Goal: Task Accomplishment & Management: Complete application form

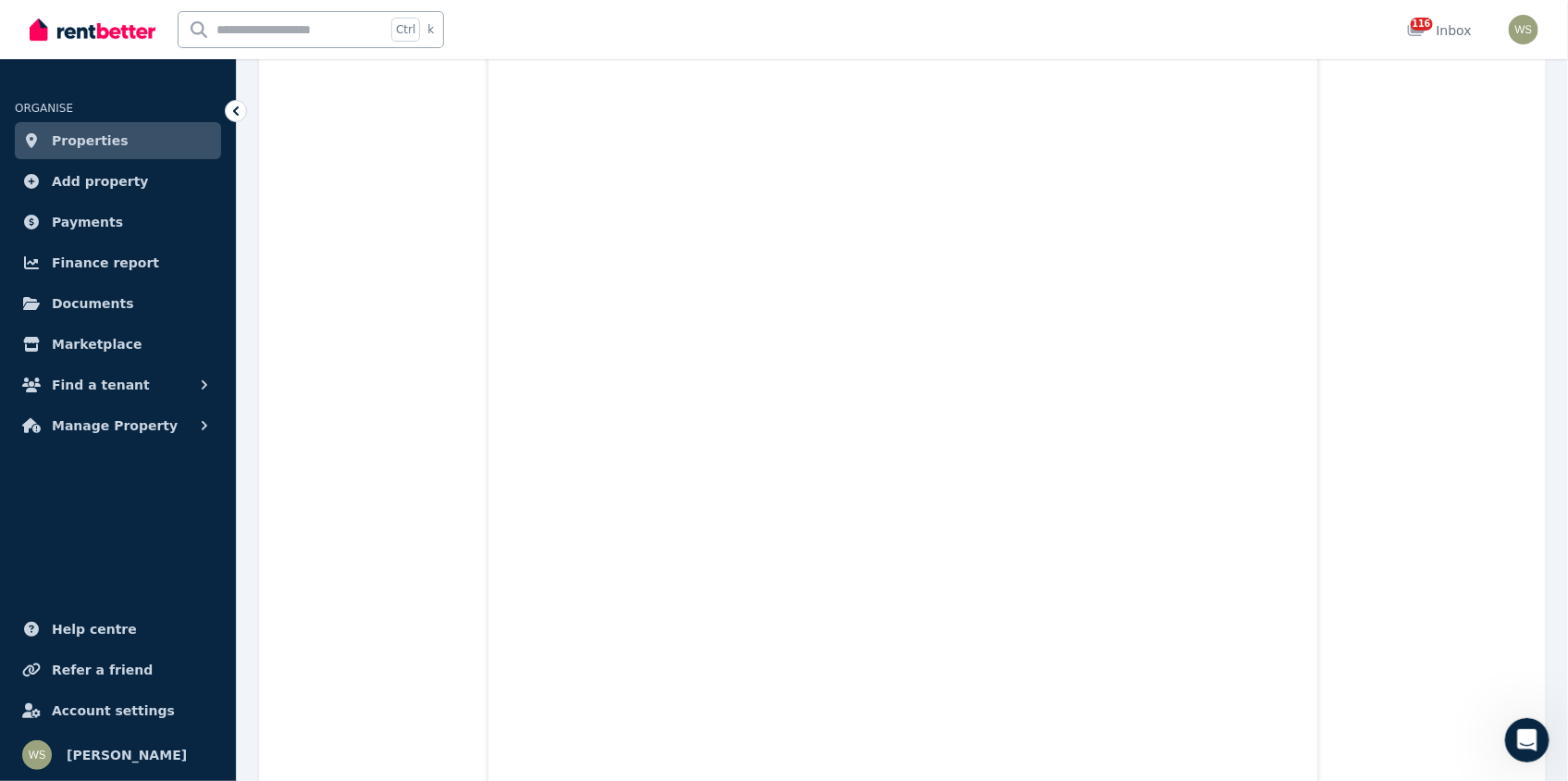
scroll to position [4048, 0]
click at [1519, 745] on icon "Open Intercom Messenger" at bounding box center [1527, 739] width 31 height 31
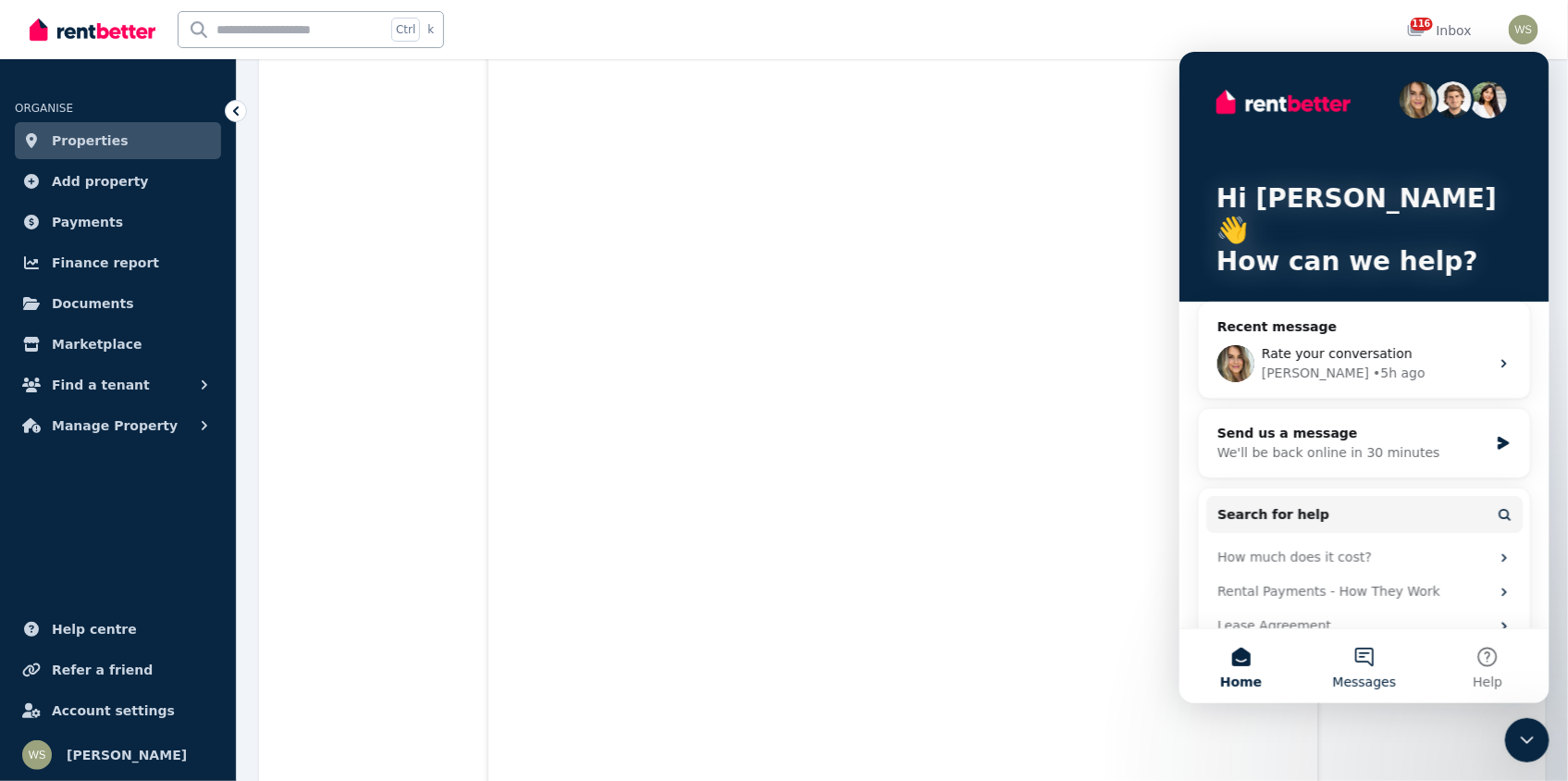
click at [1369, 662] on button "Messages" at bounding box center [1363, 665] width 123 height 74
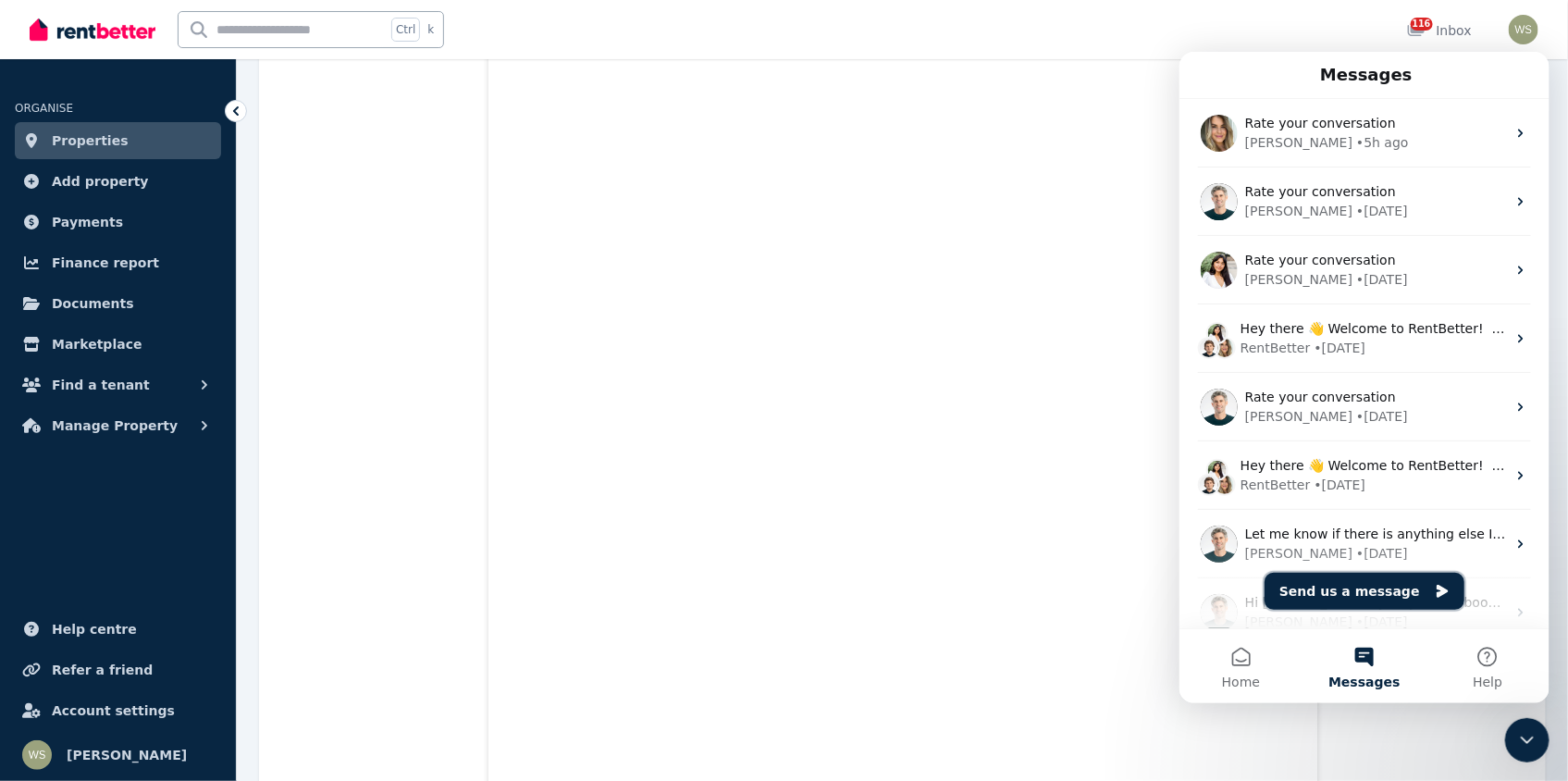
click at [1336, 592] on button "Send us a message" at bounding box center [1364, 590] width 200 height 37
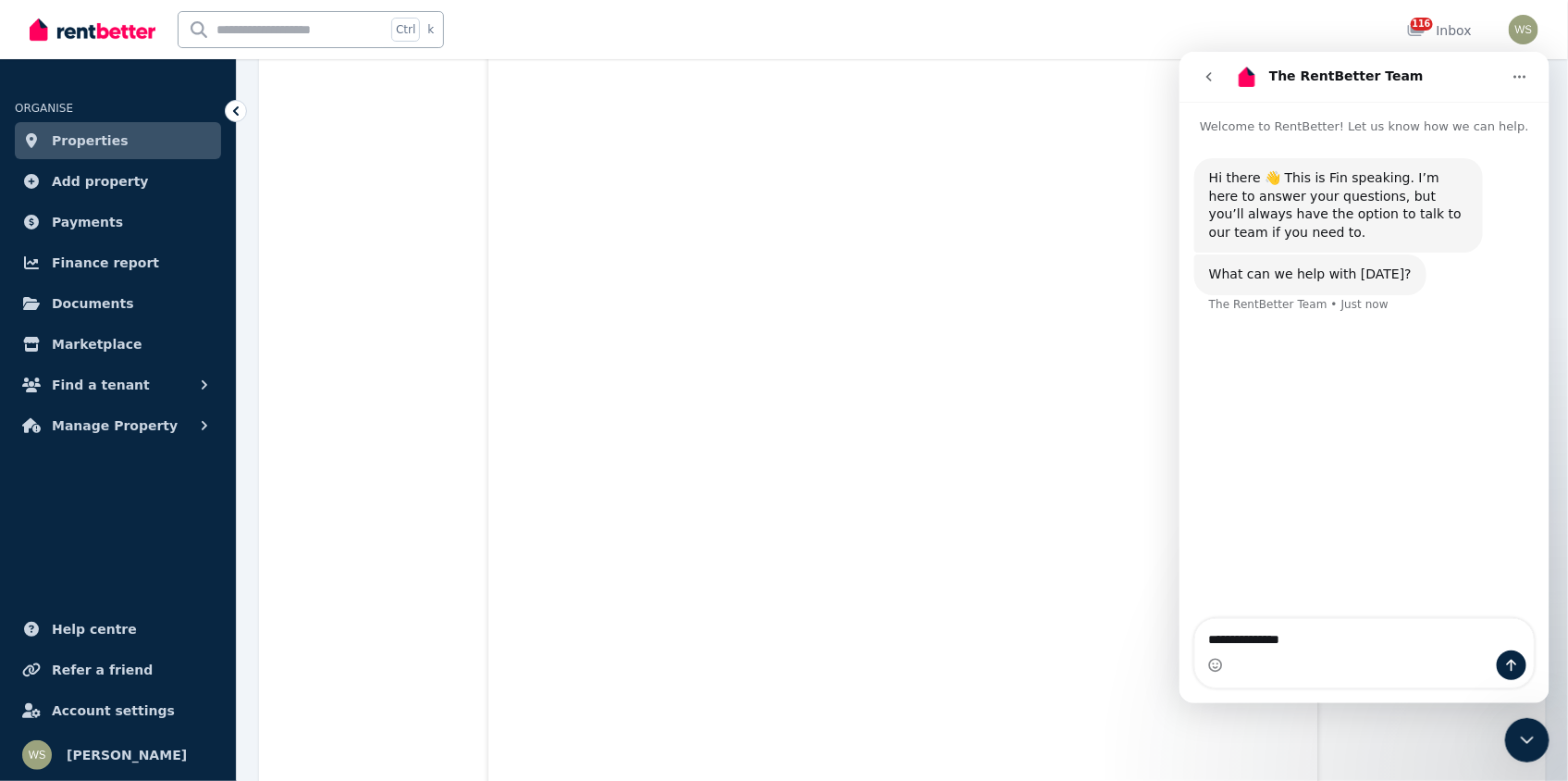
type textarea "**********"
type textarea "***"
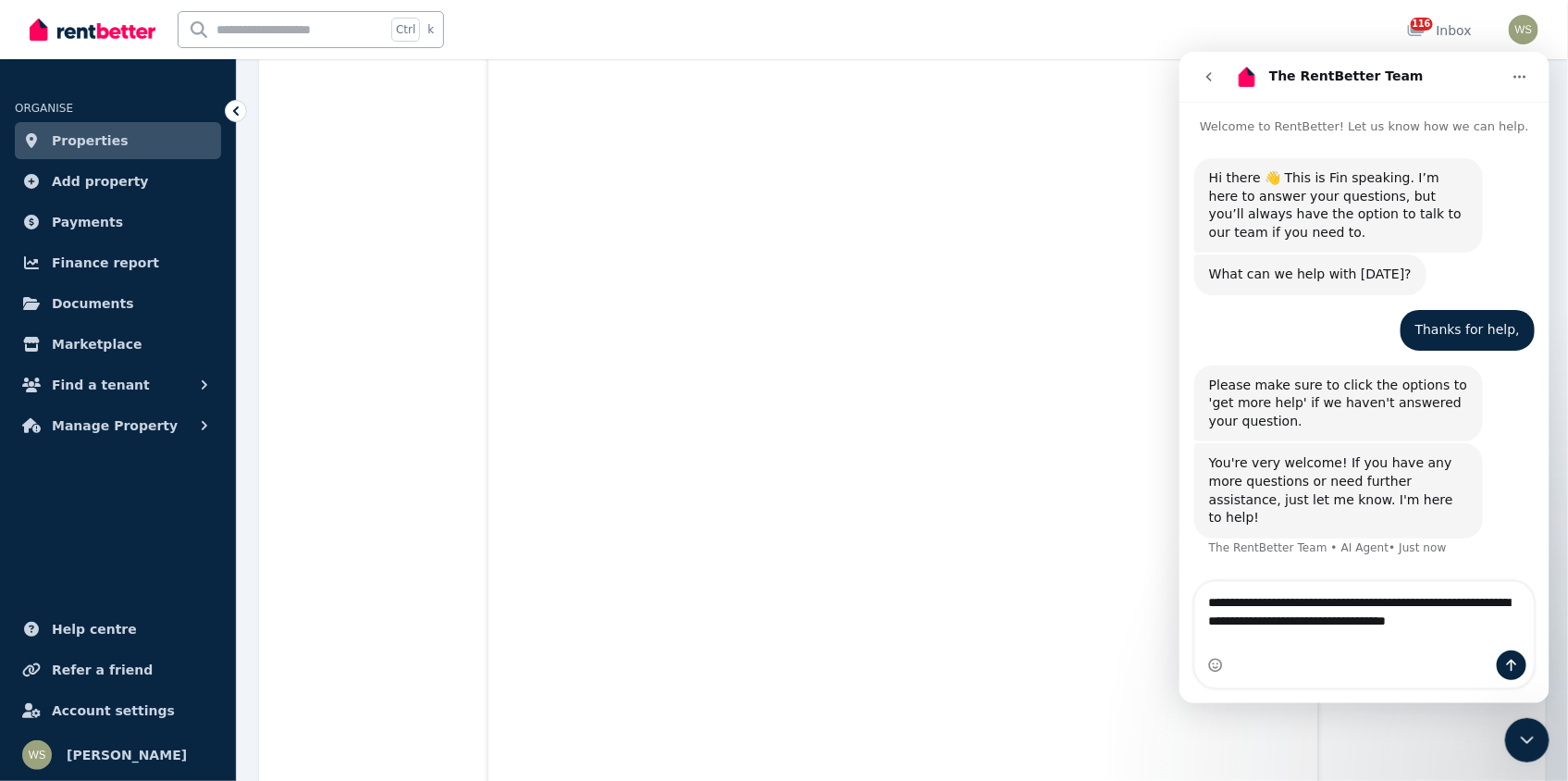
click at [1350, 616] on textarea "**********" at bounding box center [1363, 606] width 339 height 50
type textarea "**********"
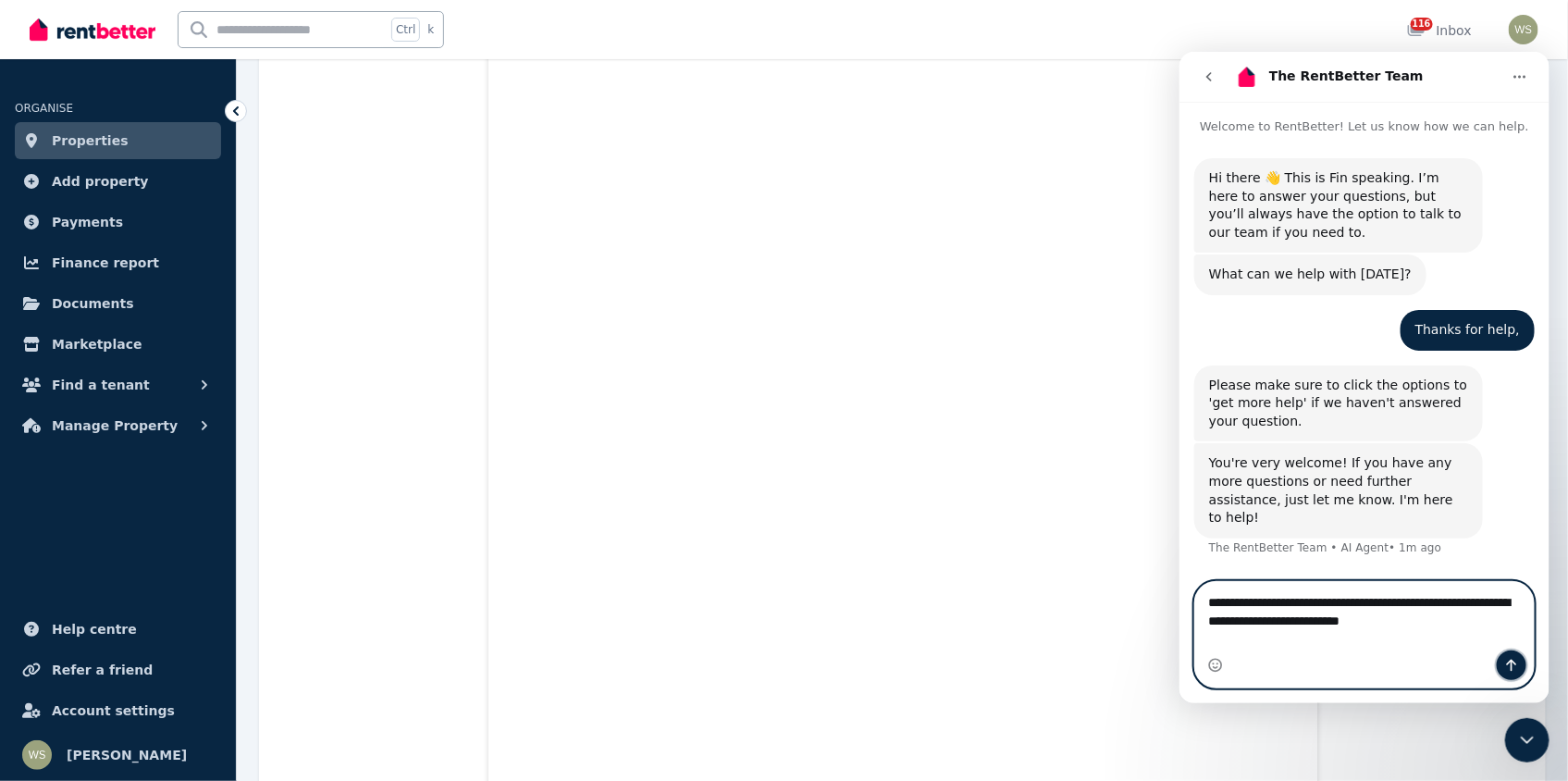
click at [1509, 665] on icon "Send a message…" at bounding box center [1510, 664] width 15 height 15
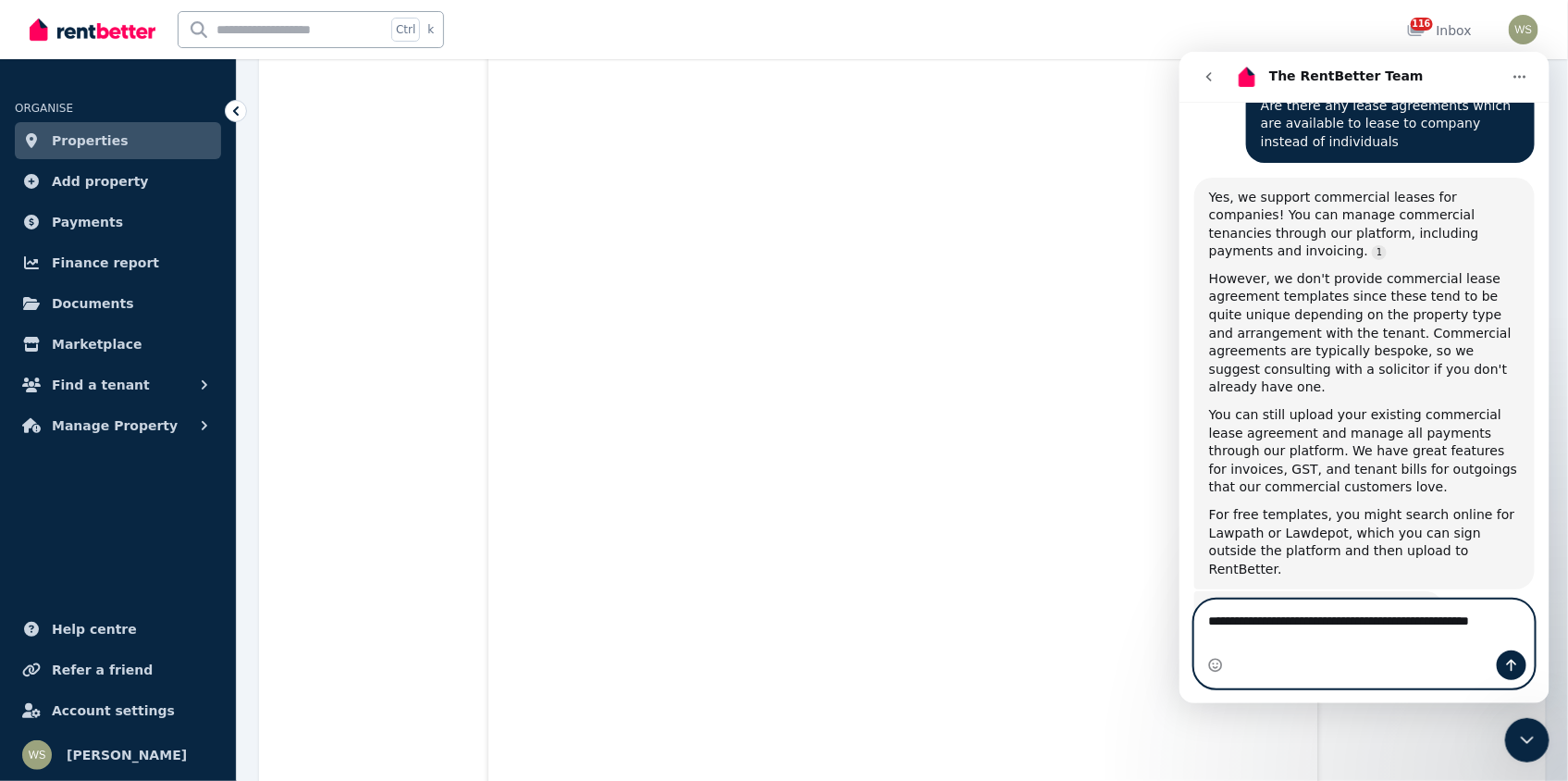
scroll to position [483, 0]
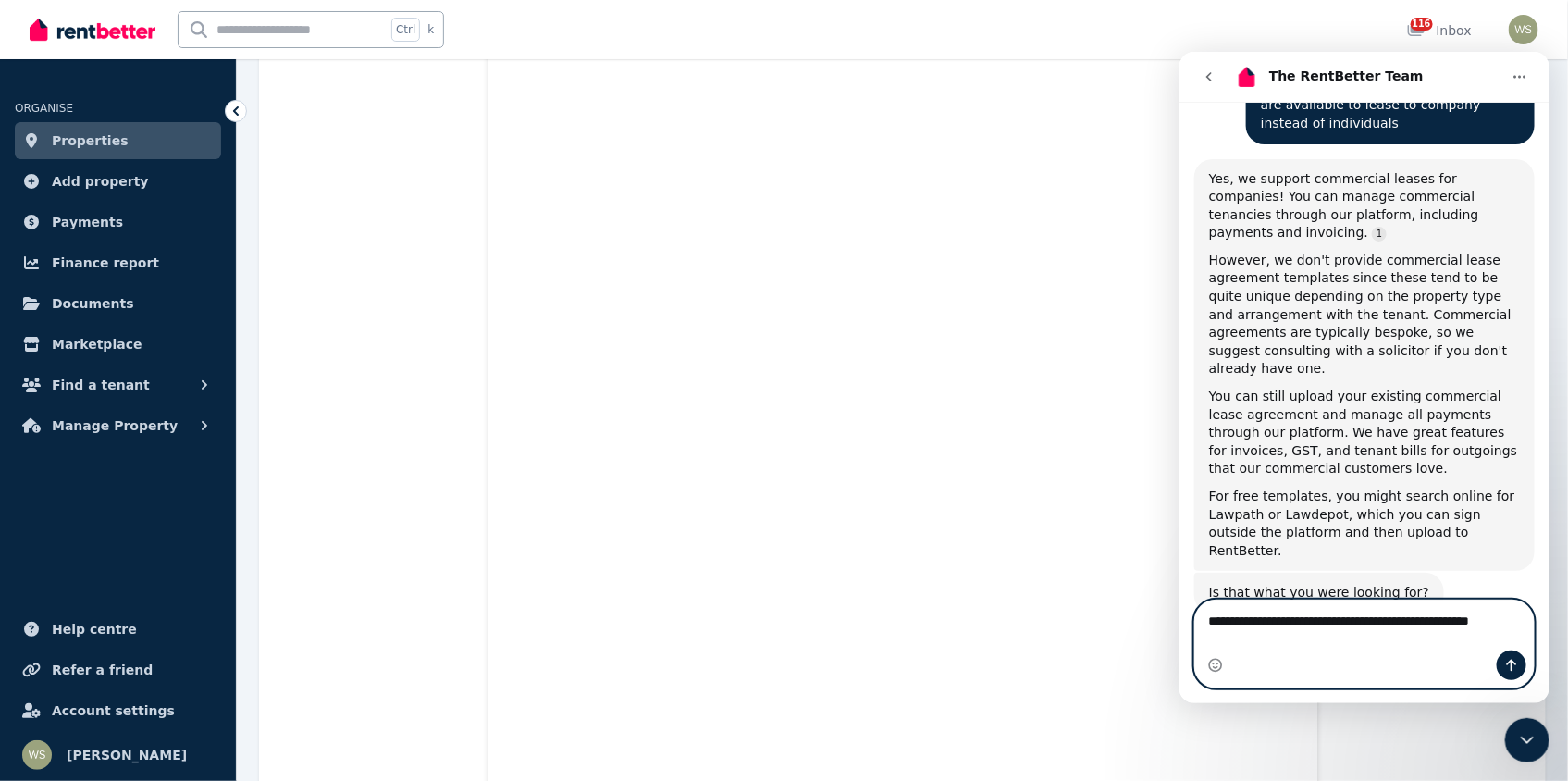
type textarea "**********"
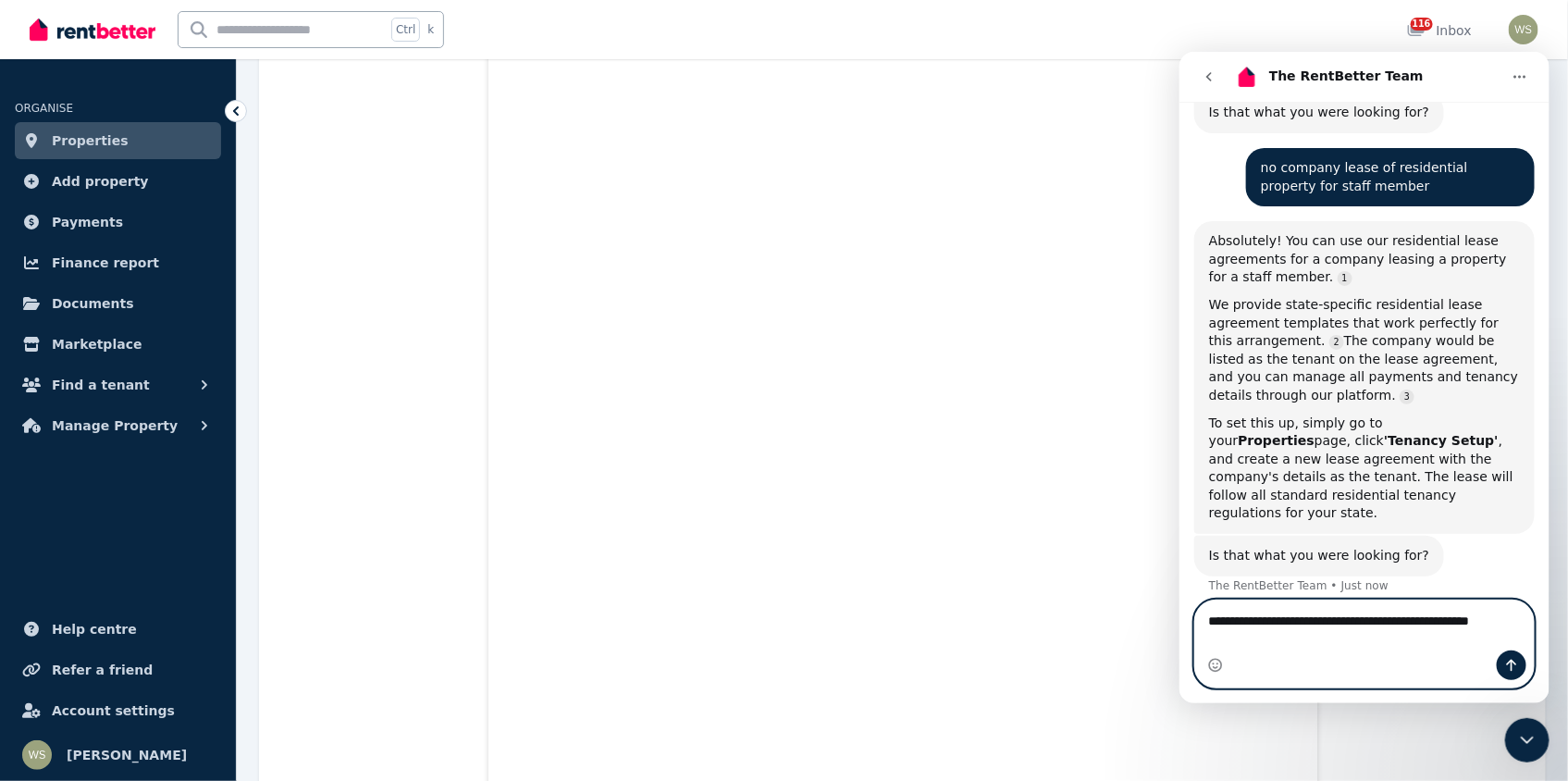
scroll to position [2, 0]
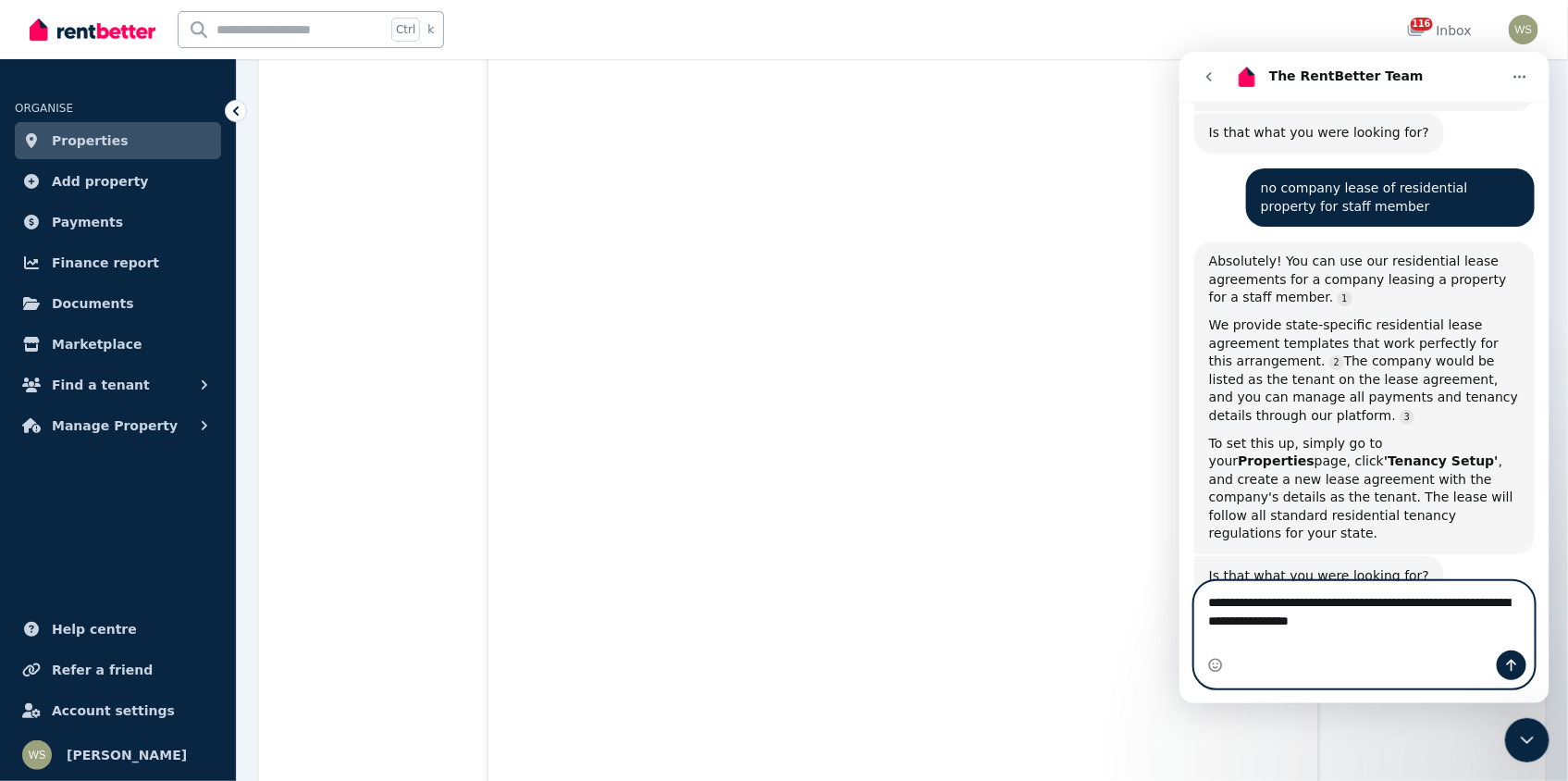
type textarea "**********"
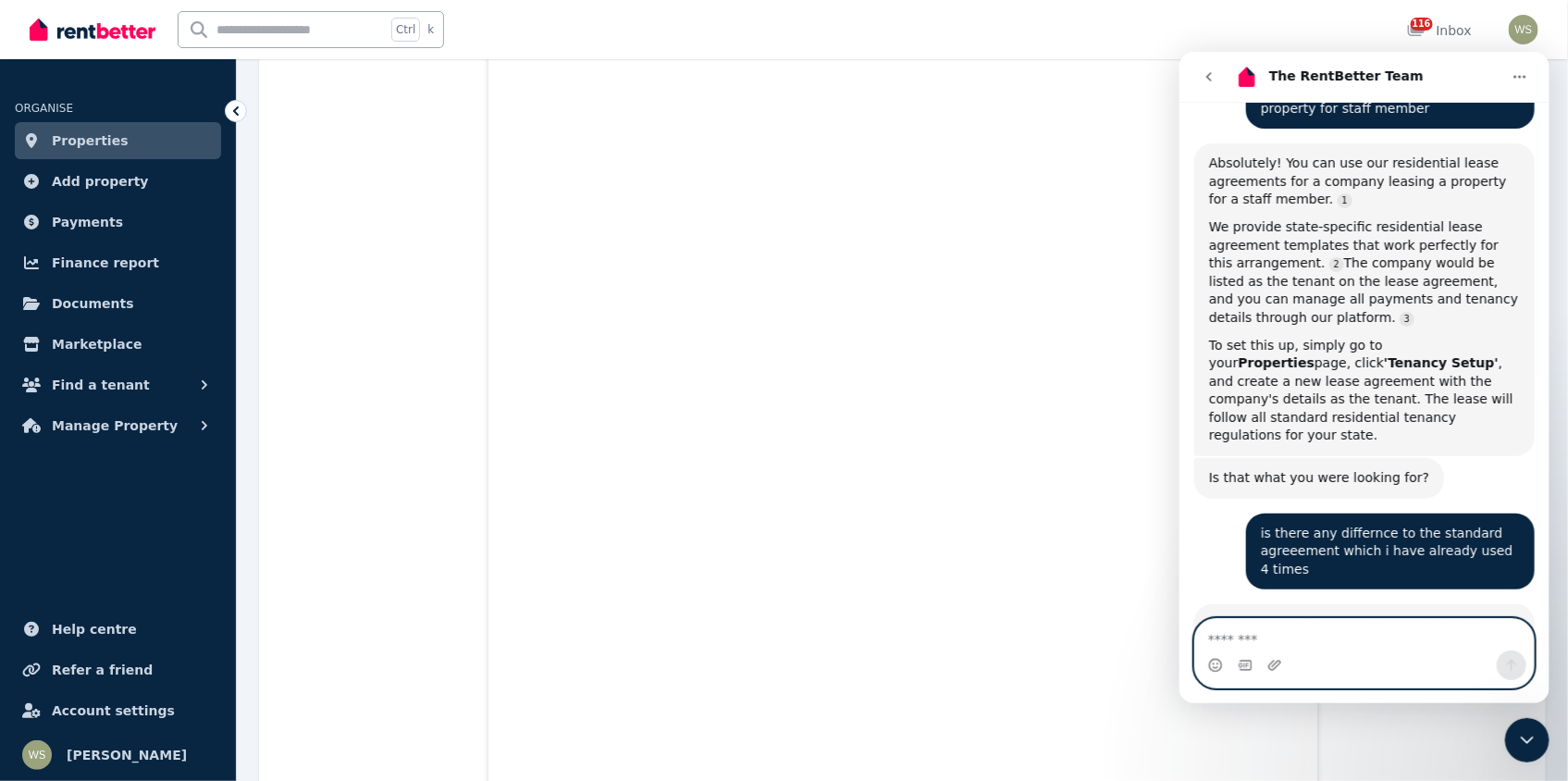
scroll to position [3, 0]
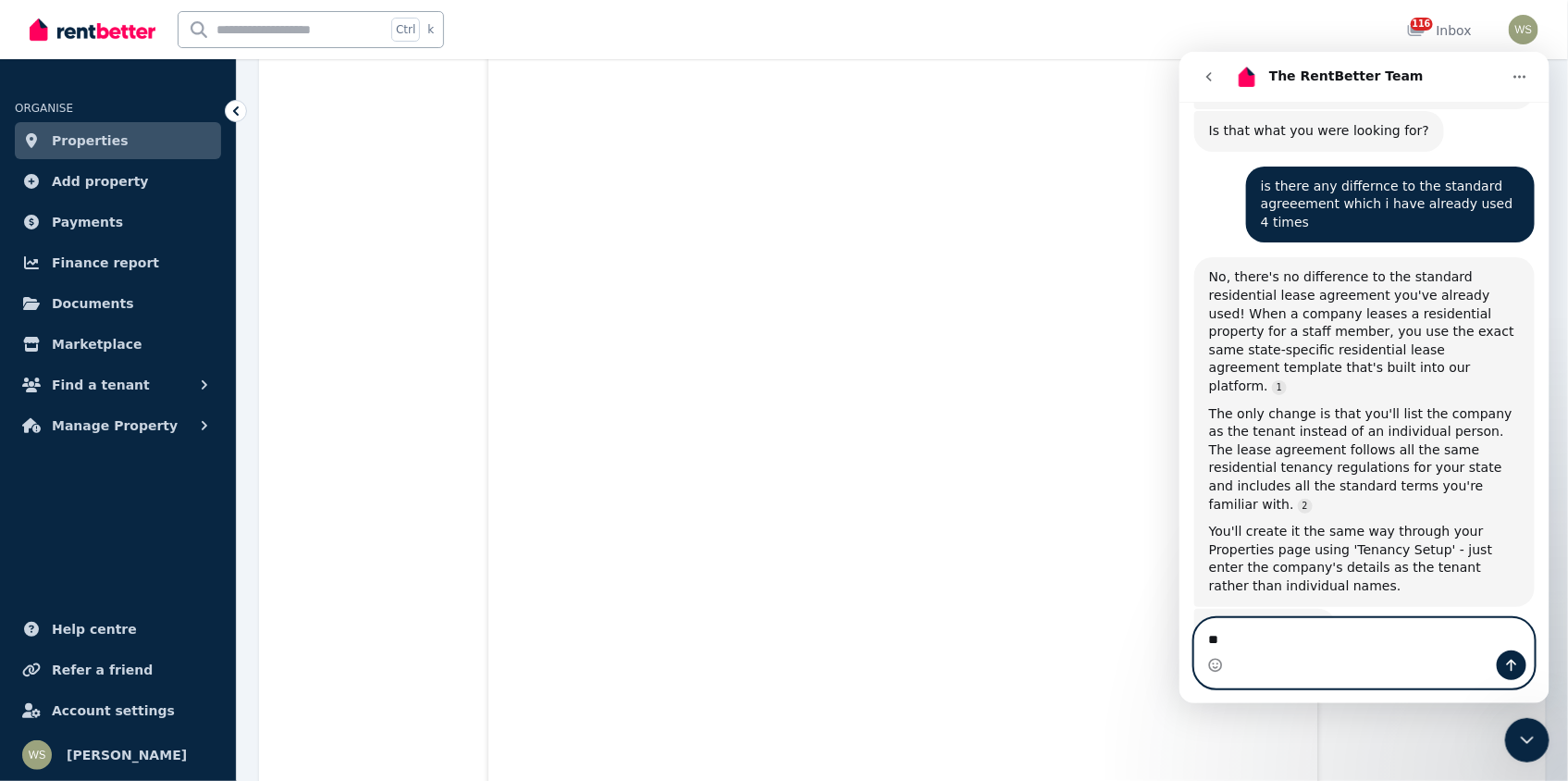
type textarea "*"
type textarea "**********"
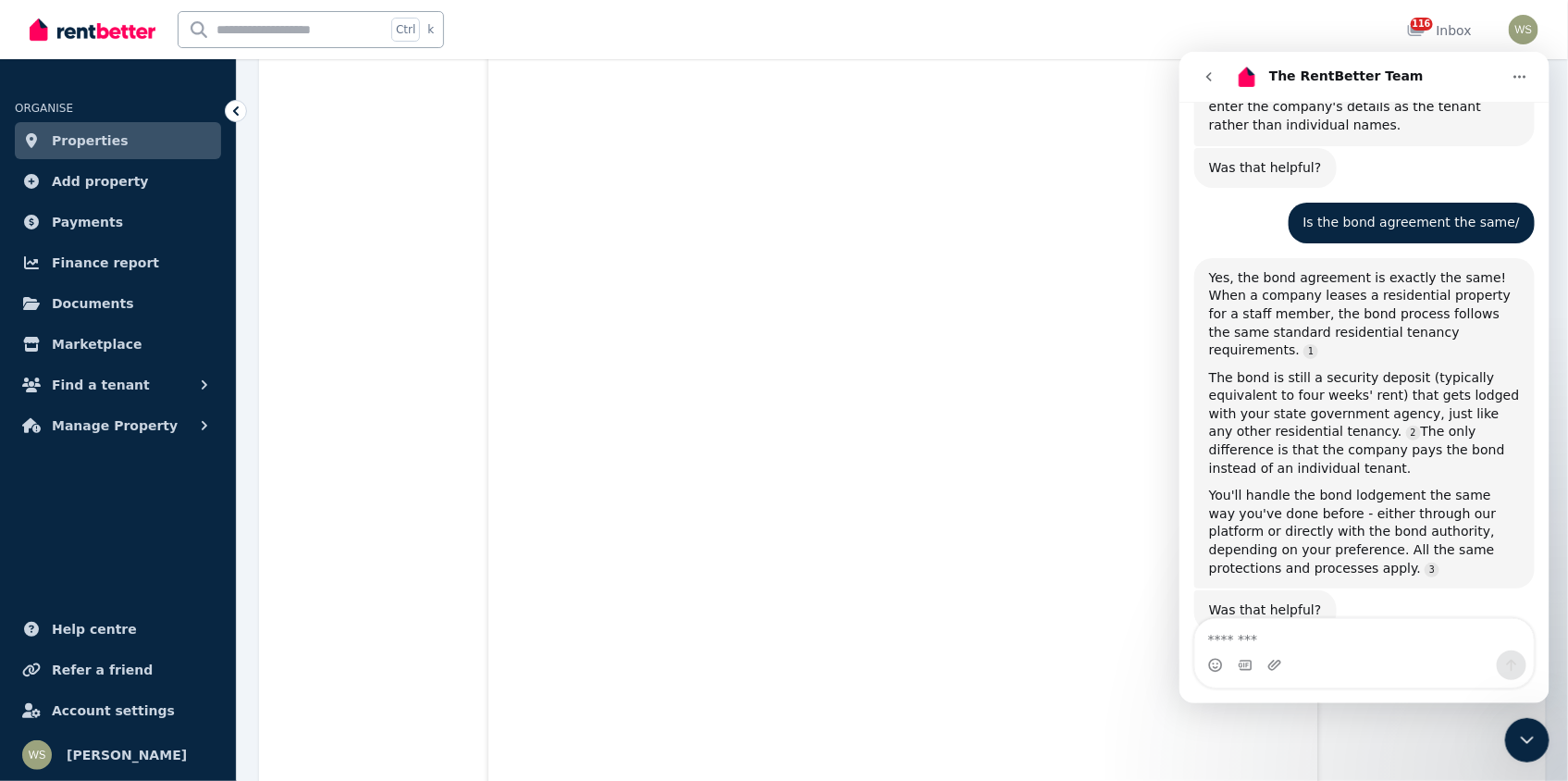
scroll to position [8141, 0]
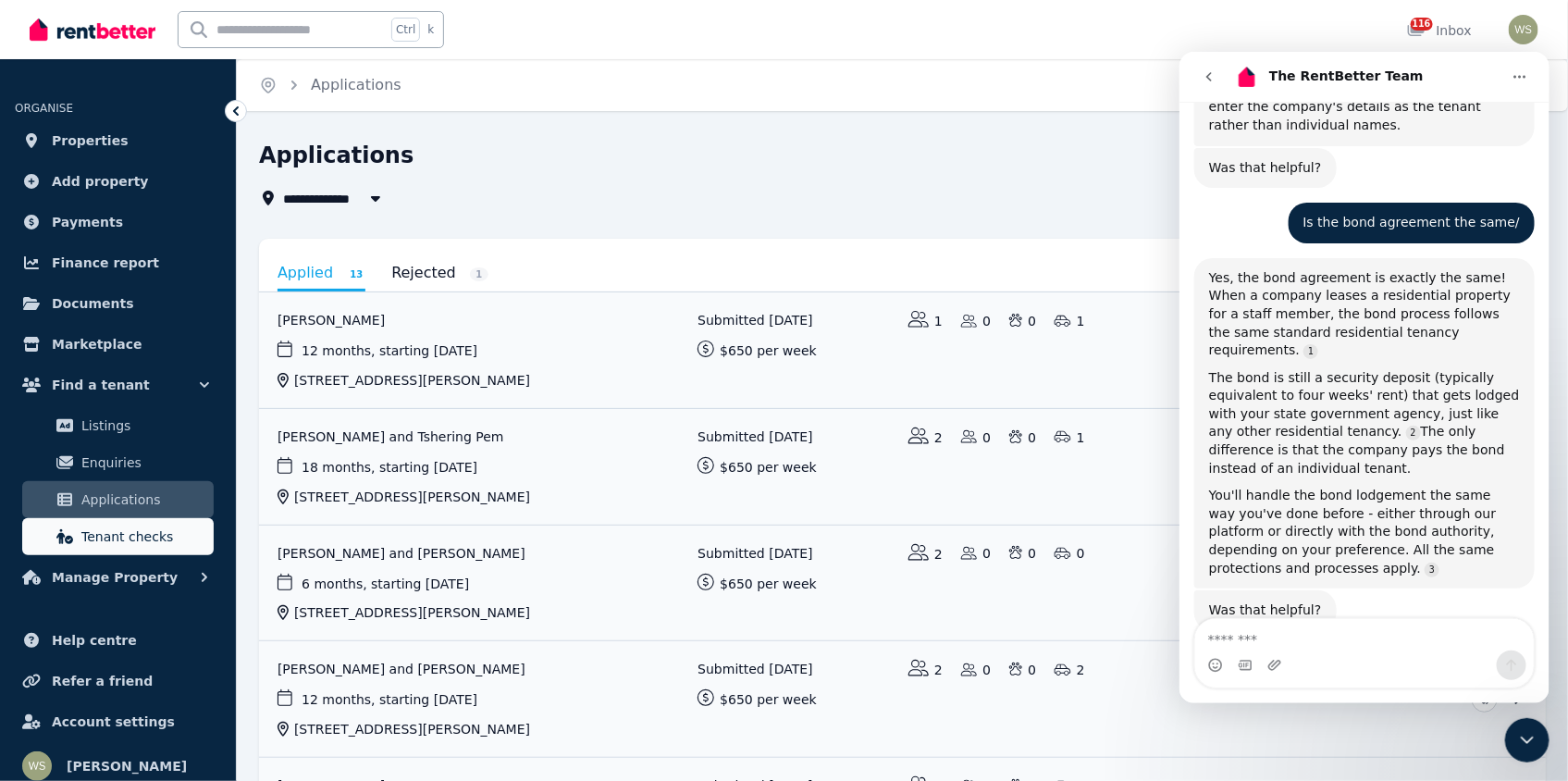
click at [119, 539] on span "Tenant checks" at bounding box center [143, 536] width 125 height 22
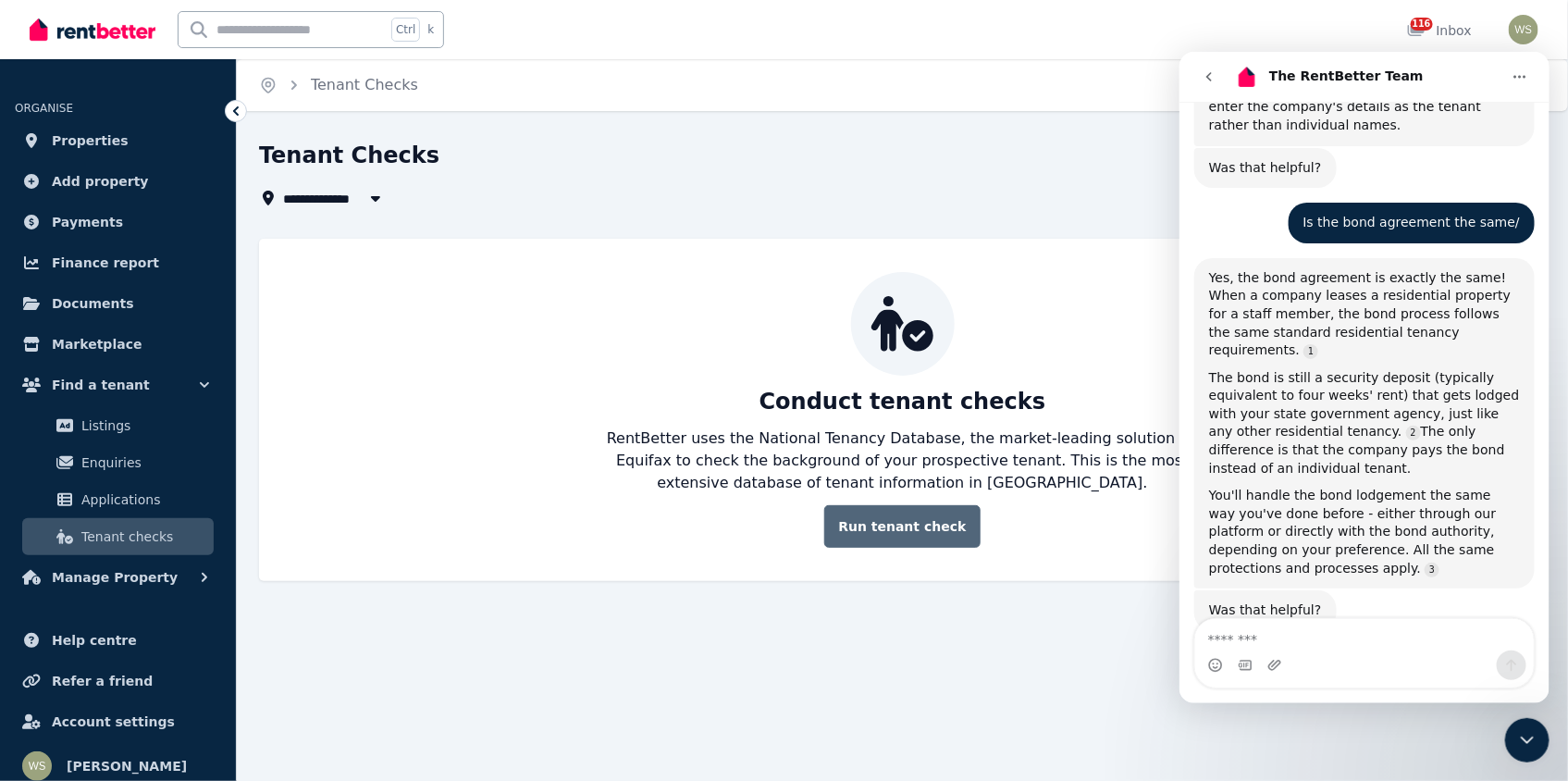
click at [917, 528] on link "Run tenant check" at bounding box center [901, 526] width 155 height 43
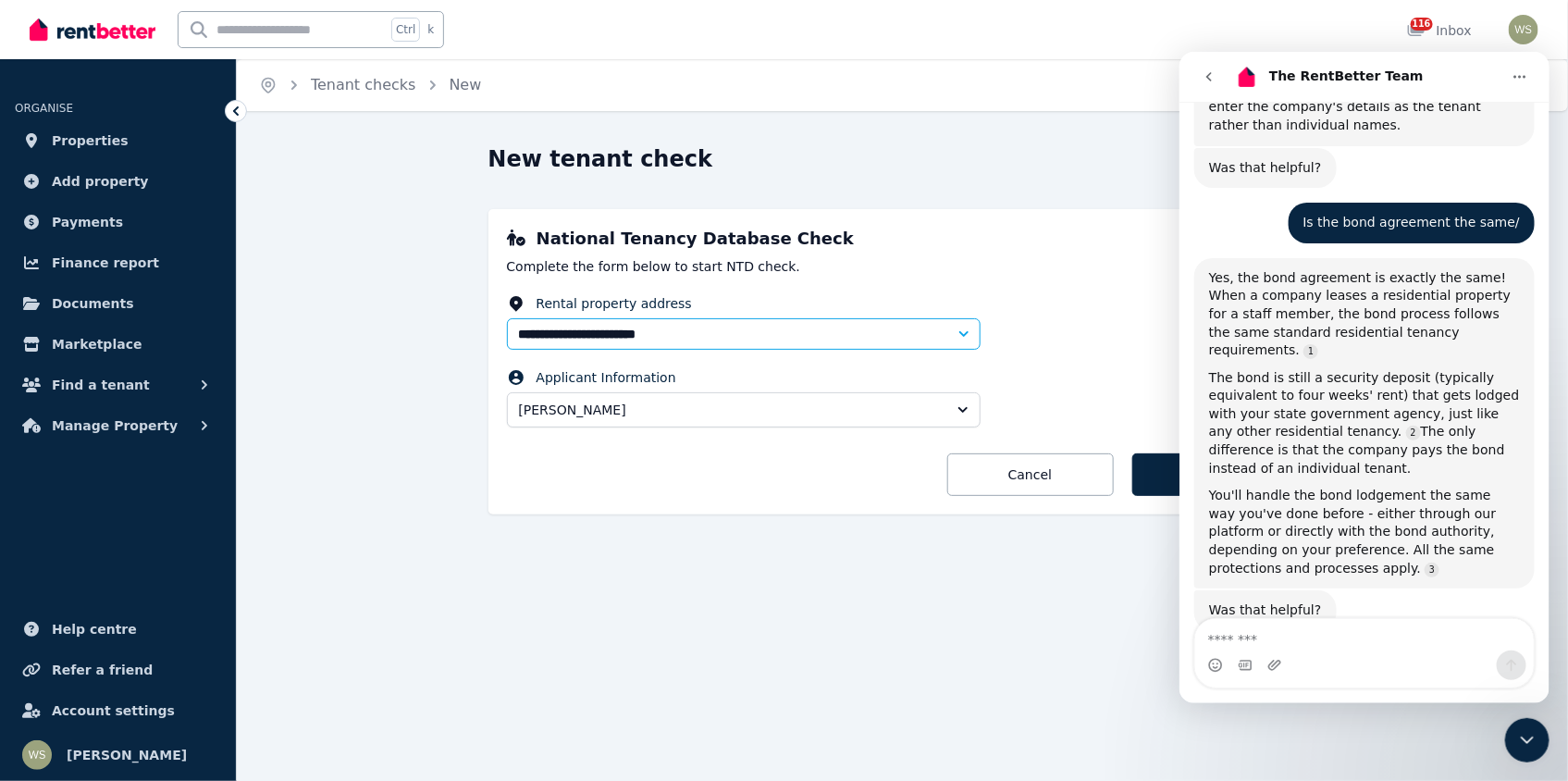
click at [1530, 740] on icon "Close Intercom Messenger" at bounding box center [1526, 739] width 22 height 22
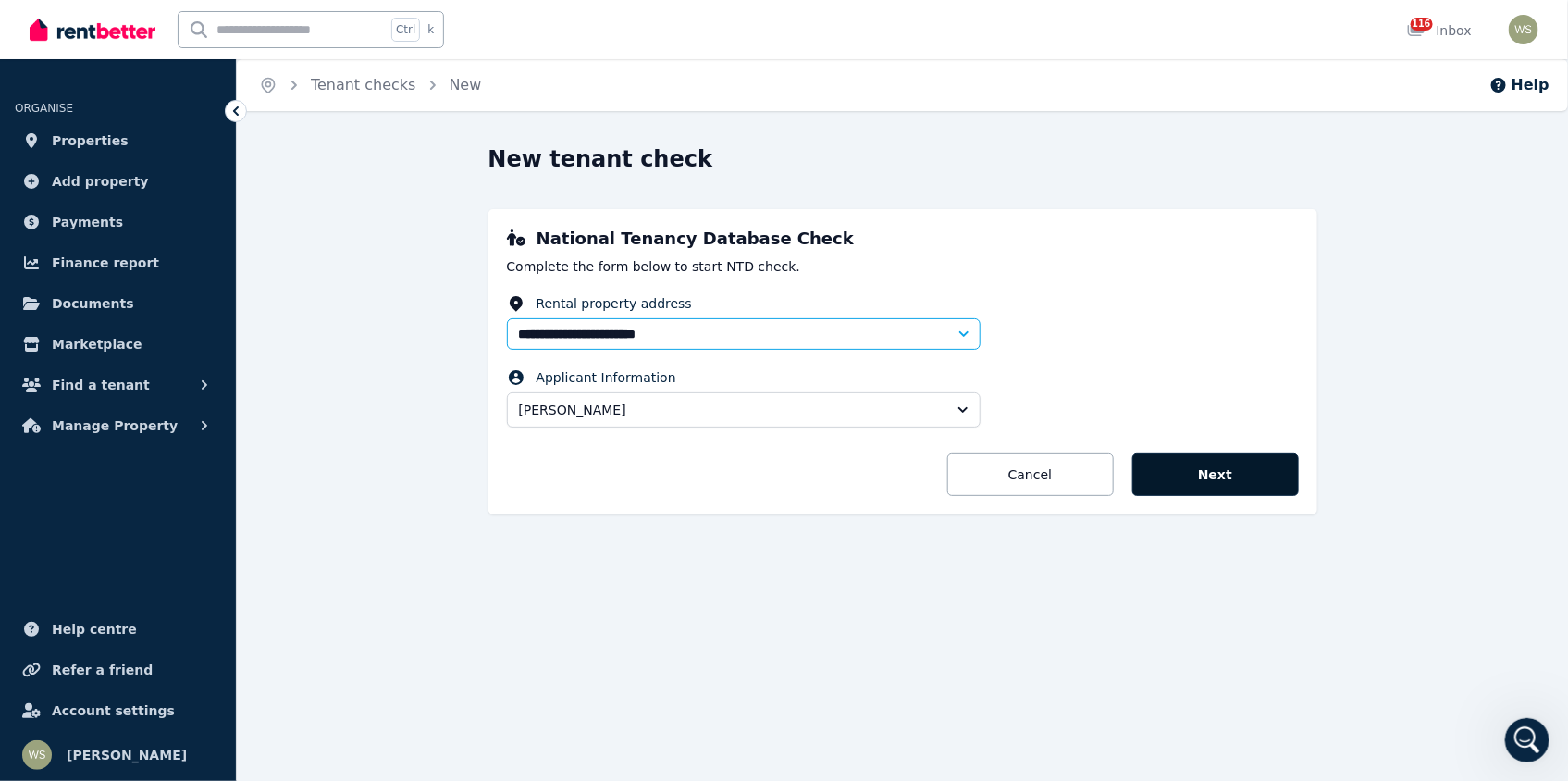
click at [1214, 485] on button "Next" at bounding box center [1215, 474] width 167 height 43
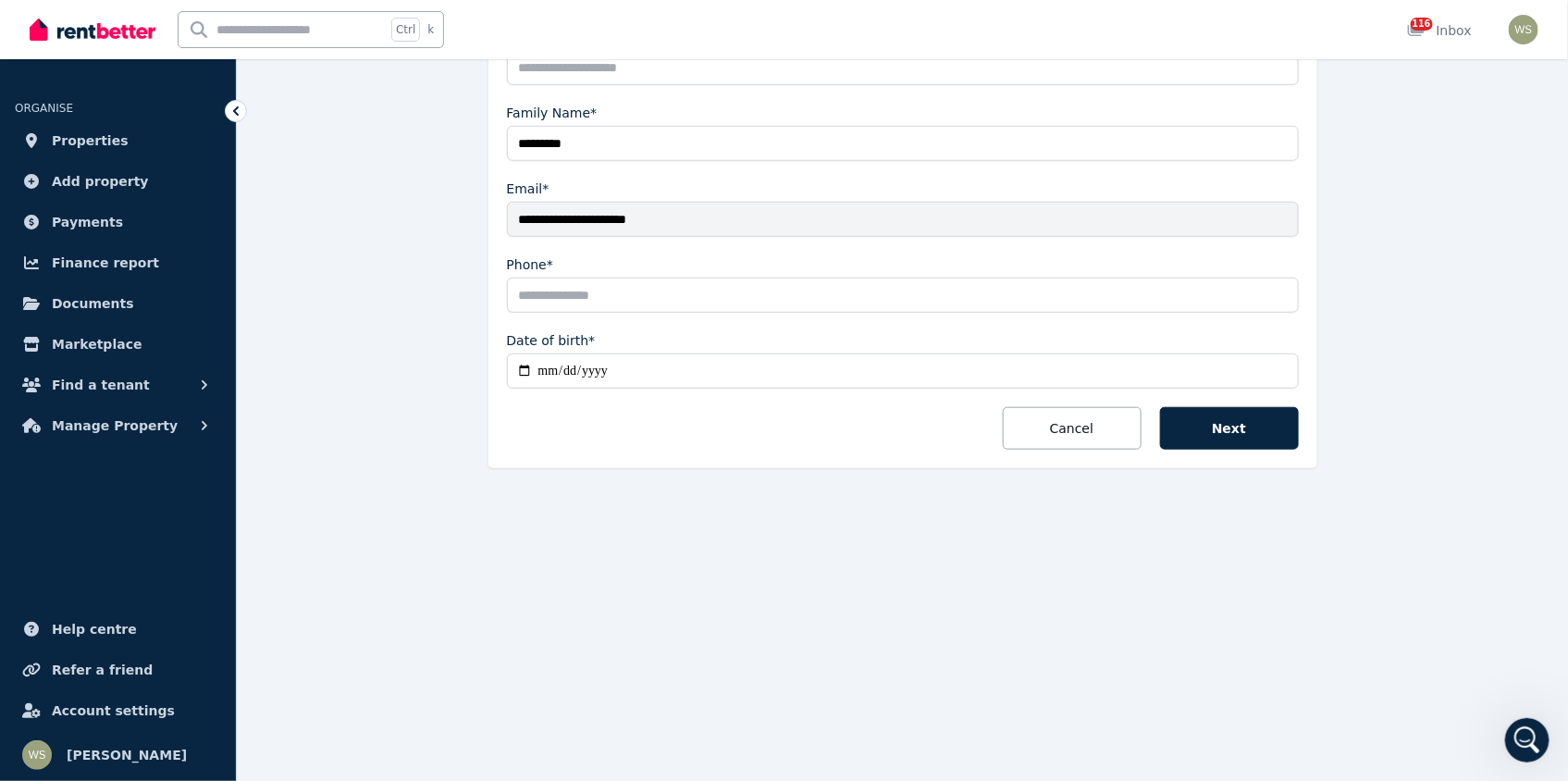
scroll to position [93, 0]
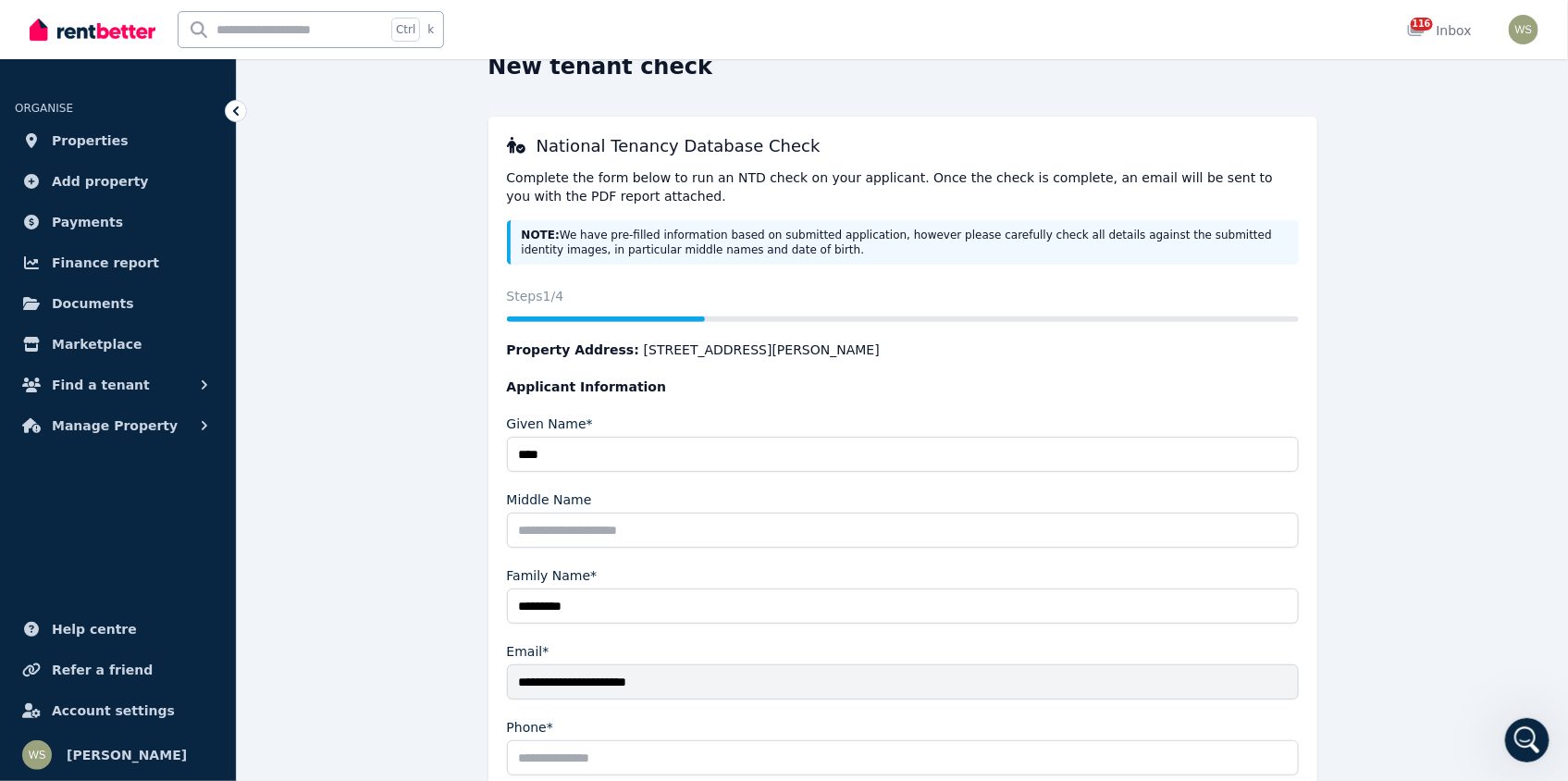
click at [236, 110] on icon at bounding box center [236, 110] width 6 height 9
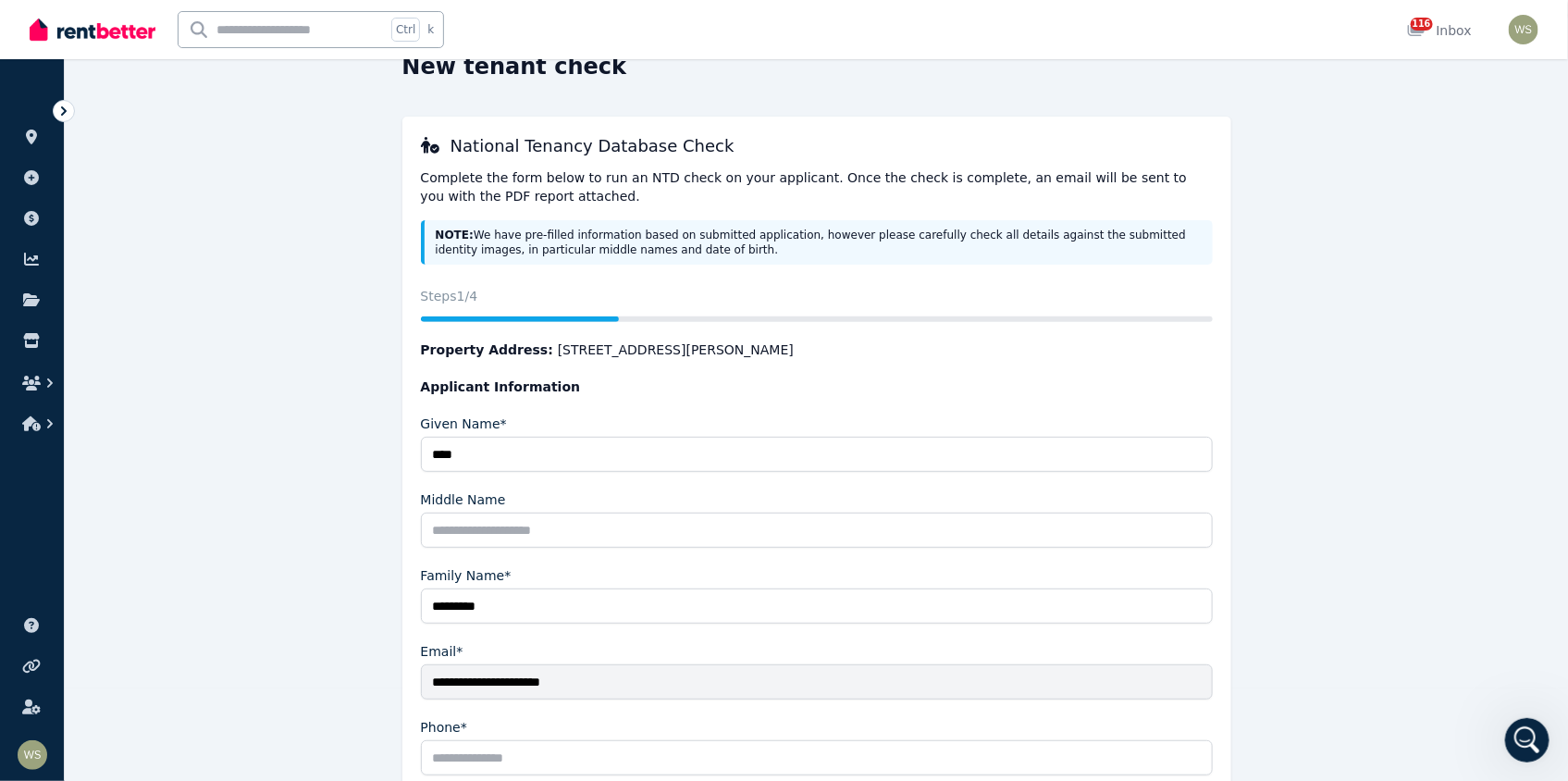
scroll to position [0, 0]
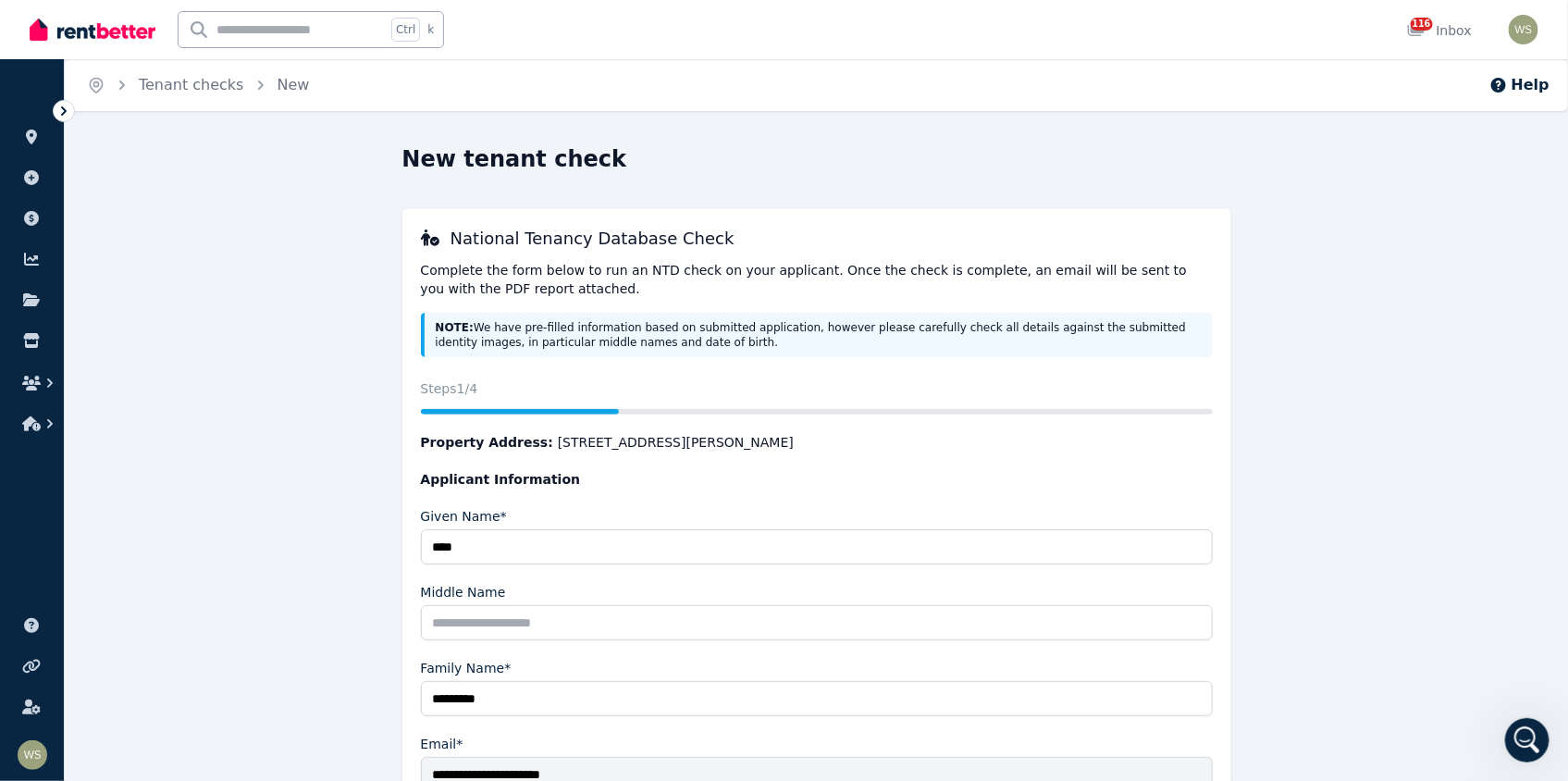
click at [68, 105] on icon at bounding box center [64, 111] width 19 height 19
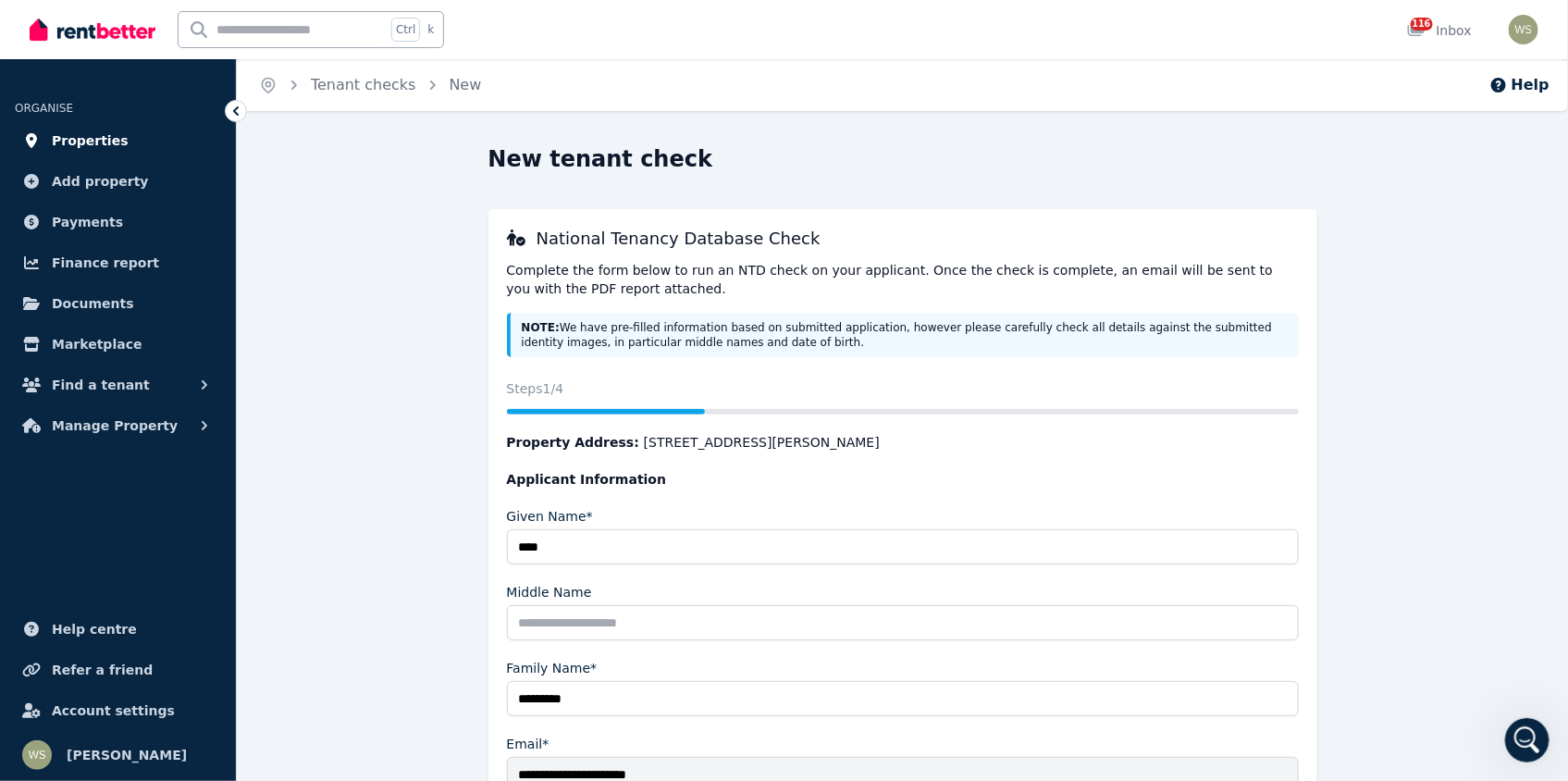
click at [72, 144] on span "Properties" at bounding box center [90, 141] width 77 height 22
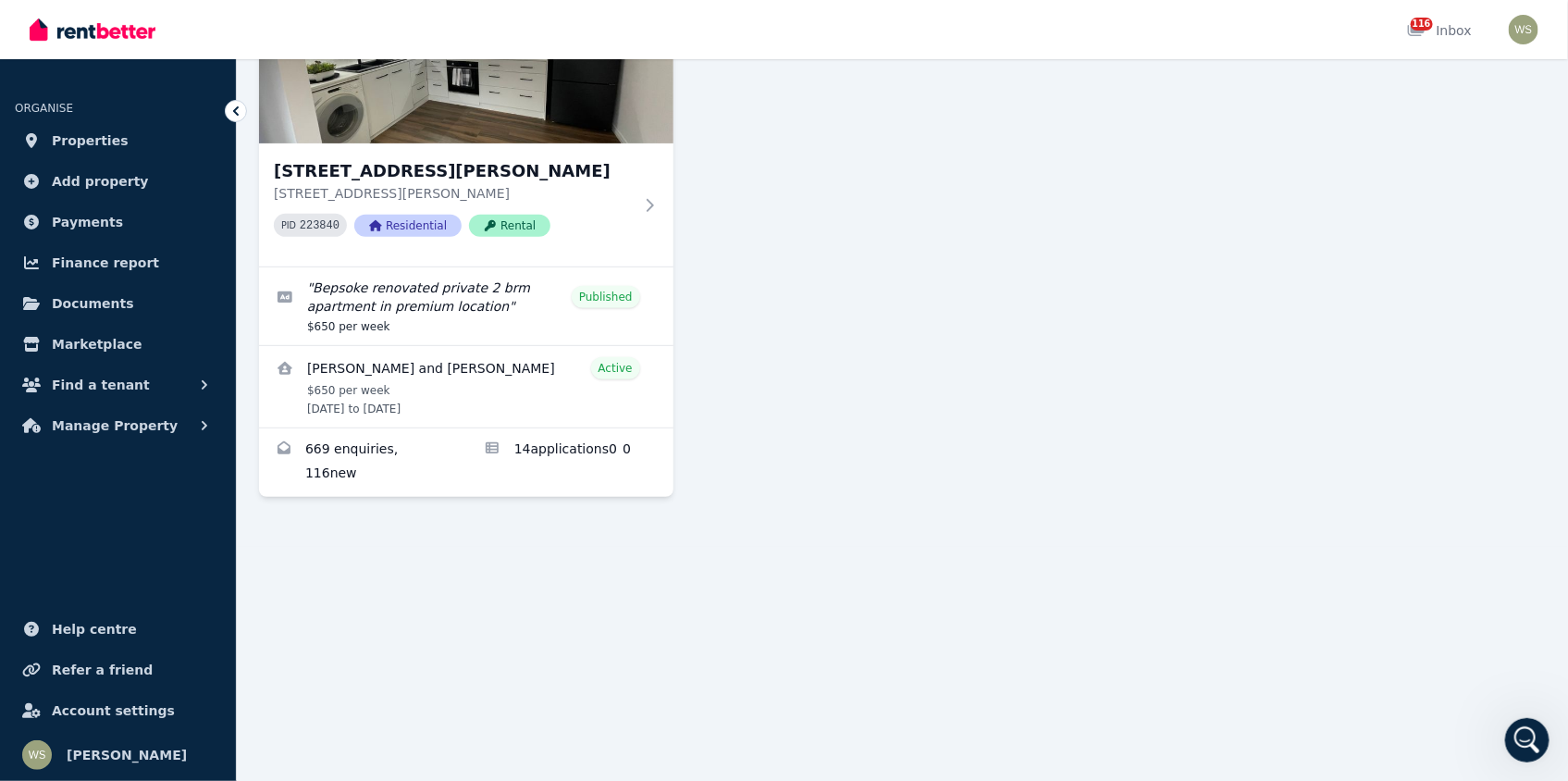
scroll to position [278, 0]
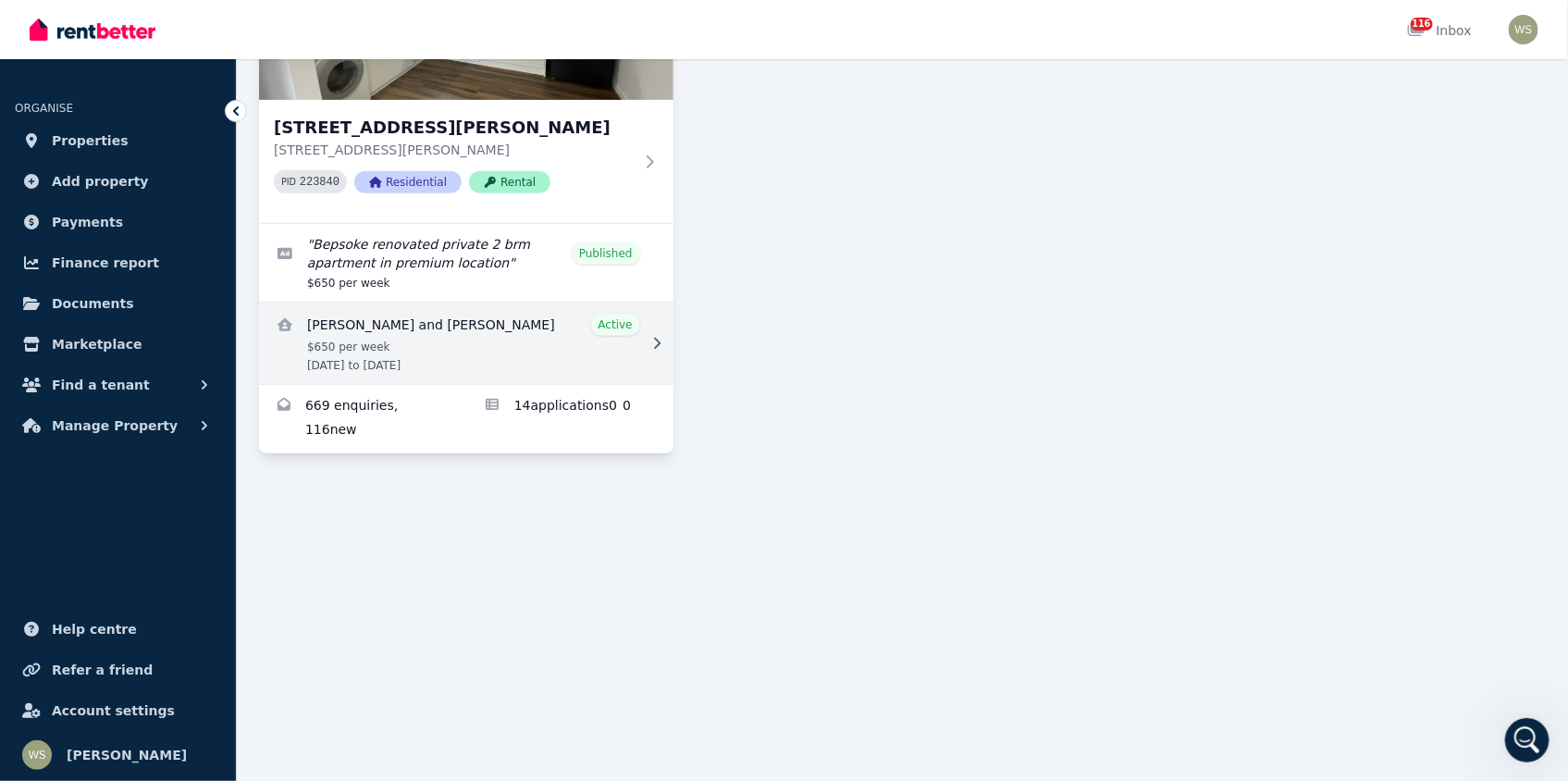
click at [625, 322] on link "View details for Joshua Dootson and Erin Proctor" at bounding box center [466, 342] width 414 height 81
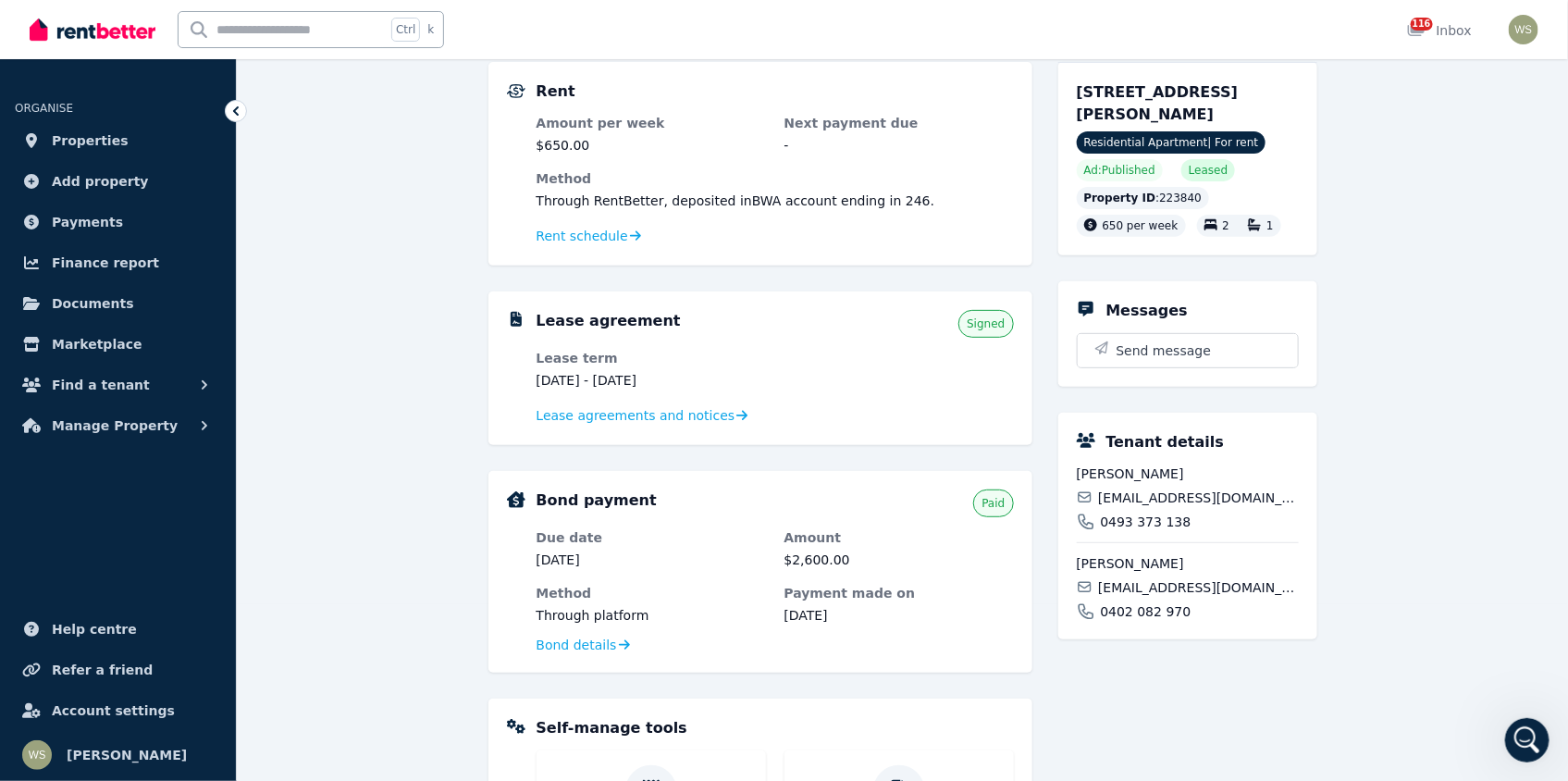
scroll to position [185, 0]
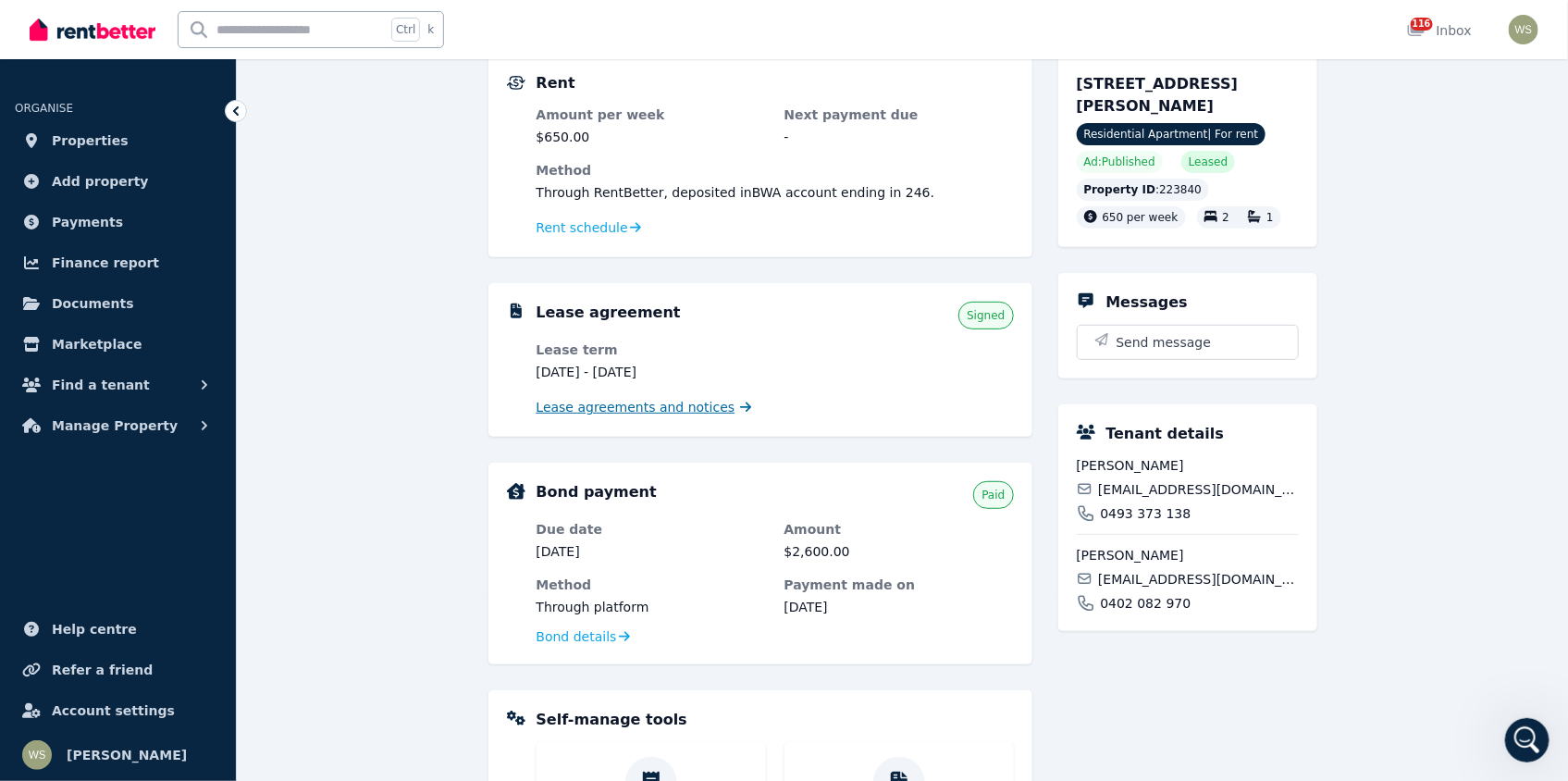
click at [659, 404] on span "Lease agreements and notices" at bounding box center [636, 407] width 199 height 19
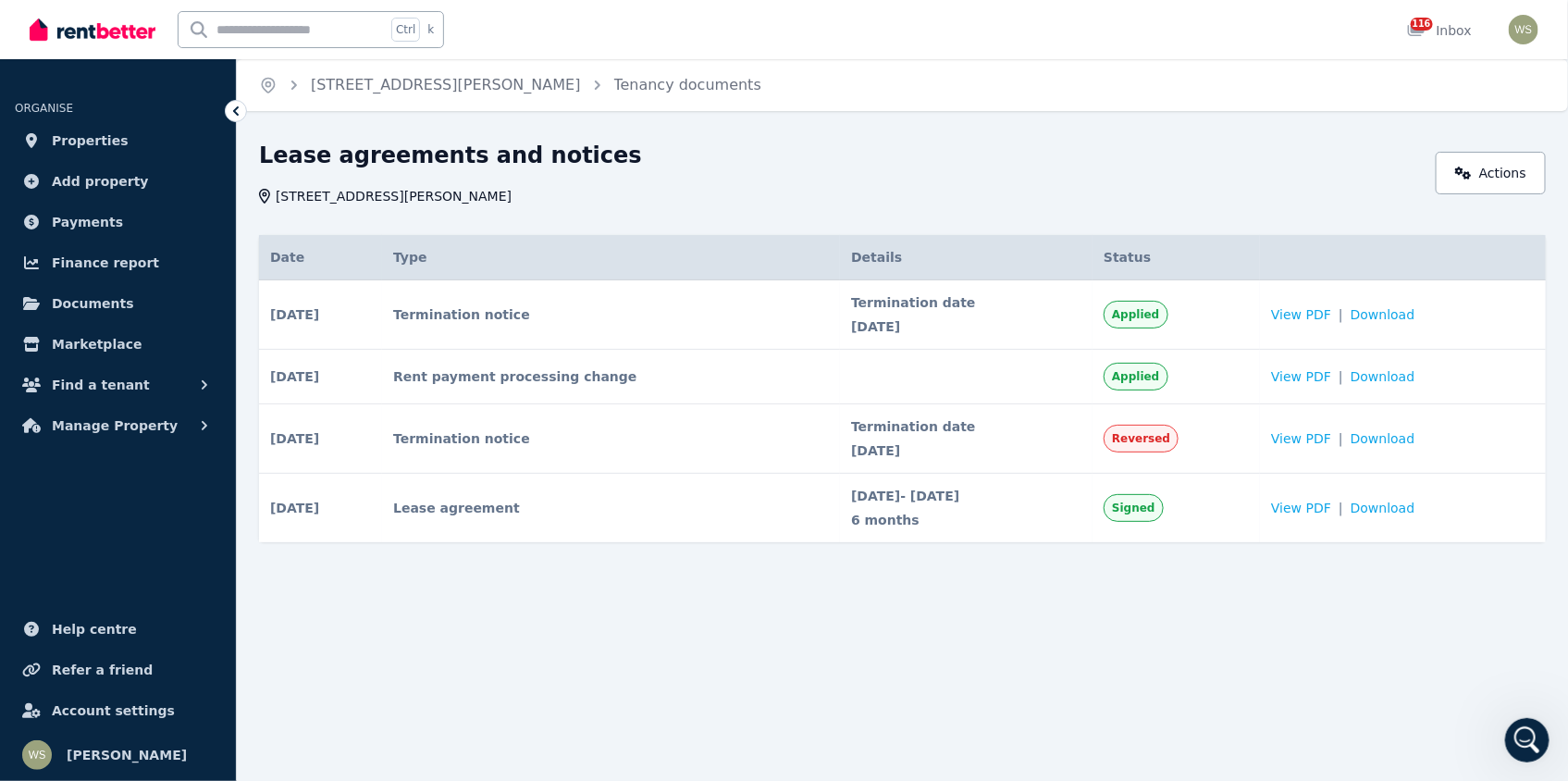
click at [1159, 314] on span "Applied" at bounding box center [1135, 314] width 47 height 15
click at [1144, 310] on span "Applied" at bounding box center [1136, 315] width 64 height 28
click at [1159, 315] on span "Applied" at bounding box center [1135, 314] width 47 height 15
click at [1311, 316] on span "View PDF" at bounding box center [1301, 314] width 60 height 19
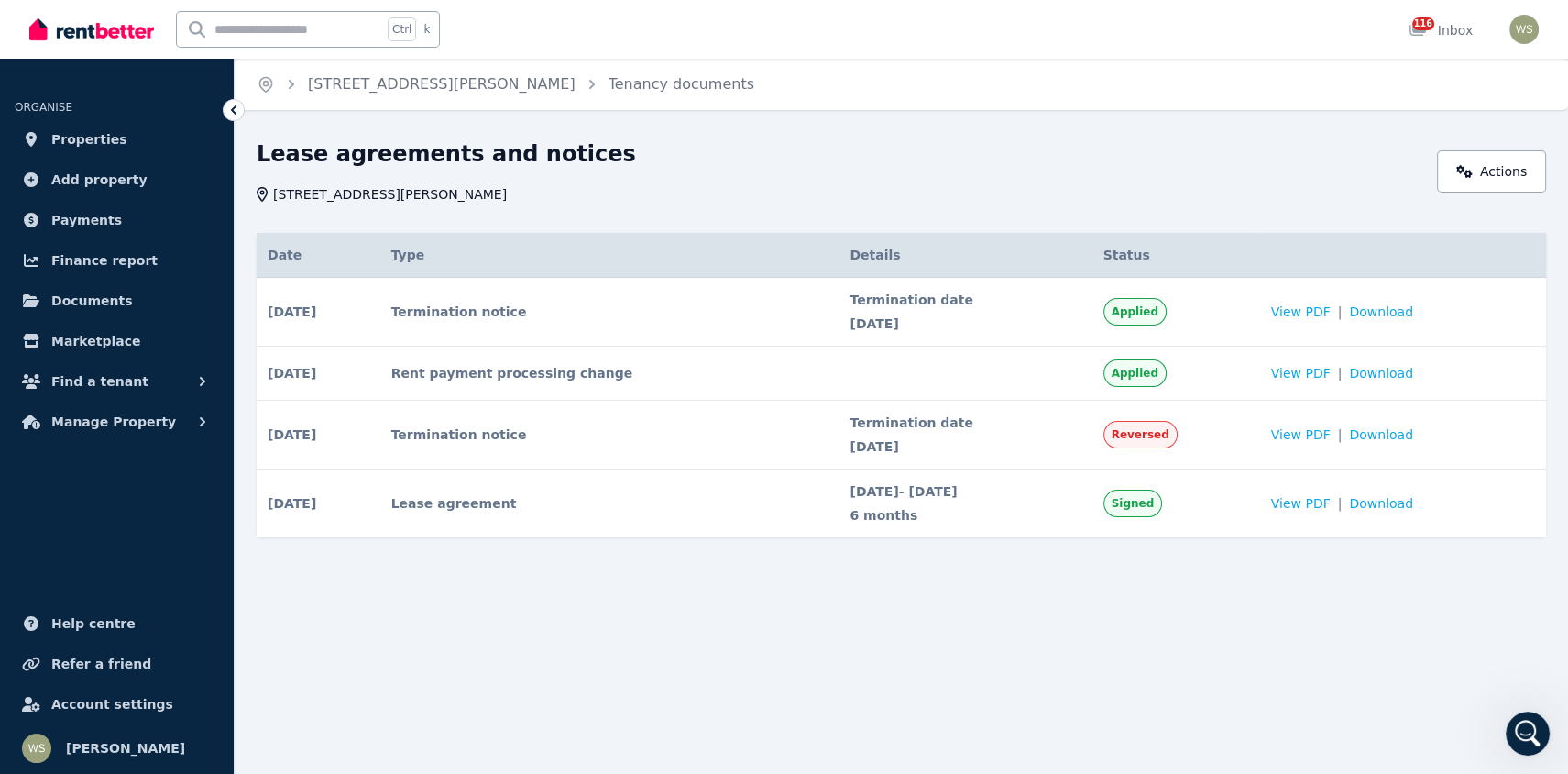
click at [1530, 732] on icon "Open Intercom Messenger" at bounding box center [1527, 733] width 31 height 31
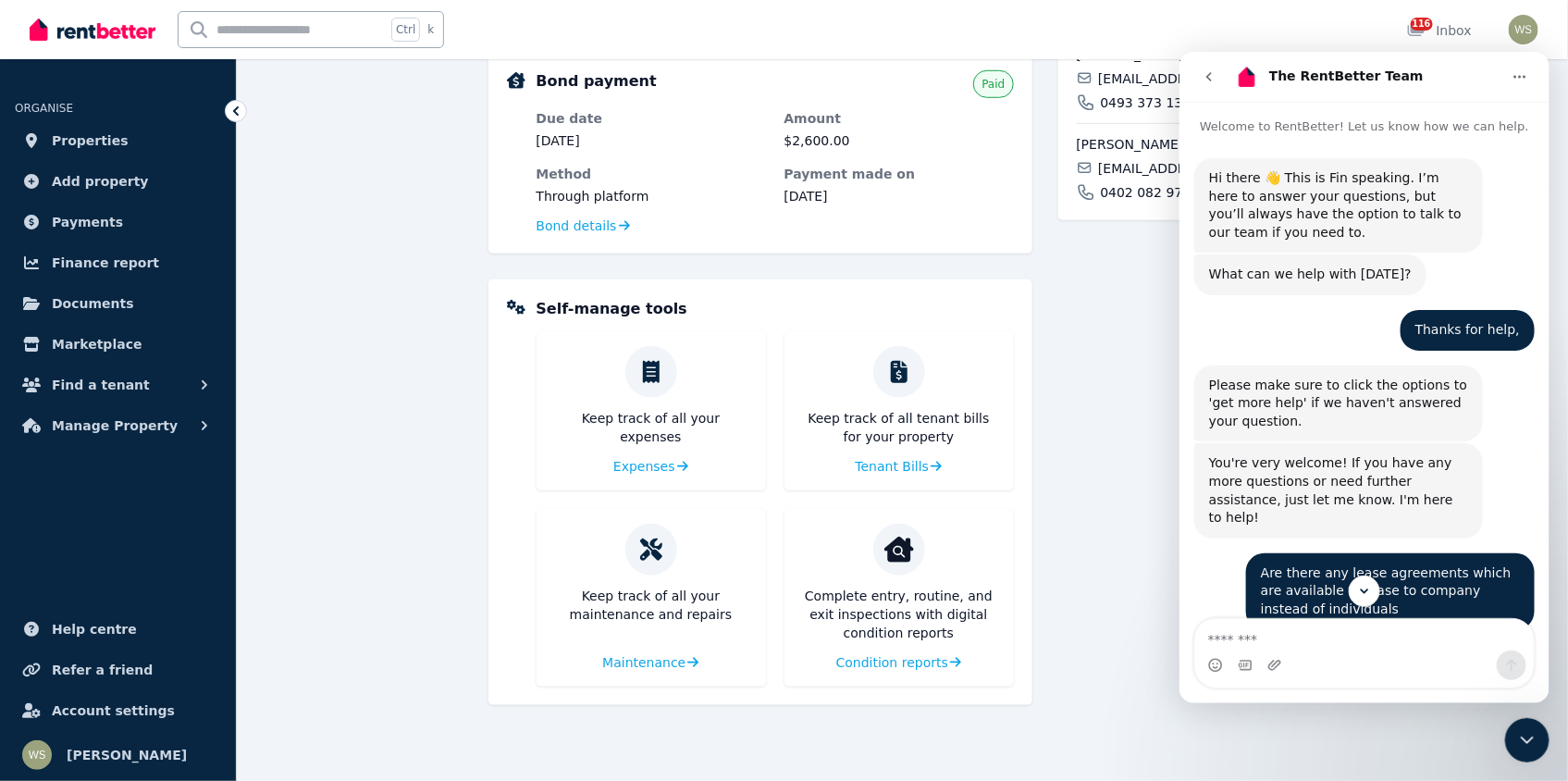
scroll to position [740, 0]
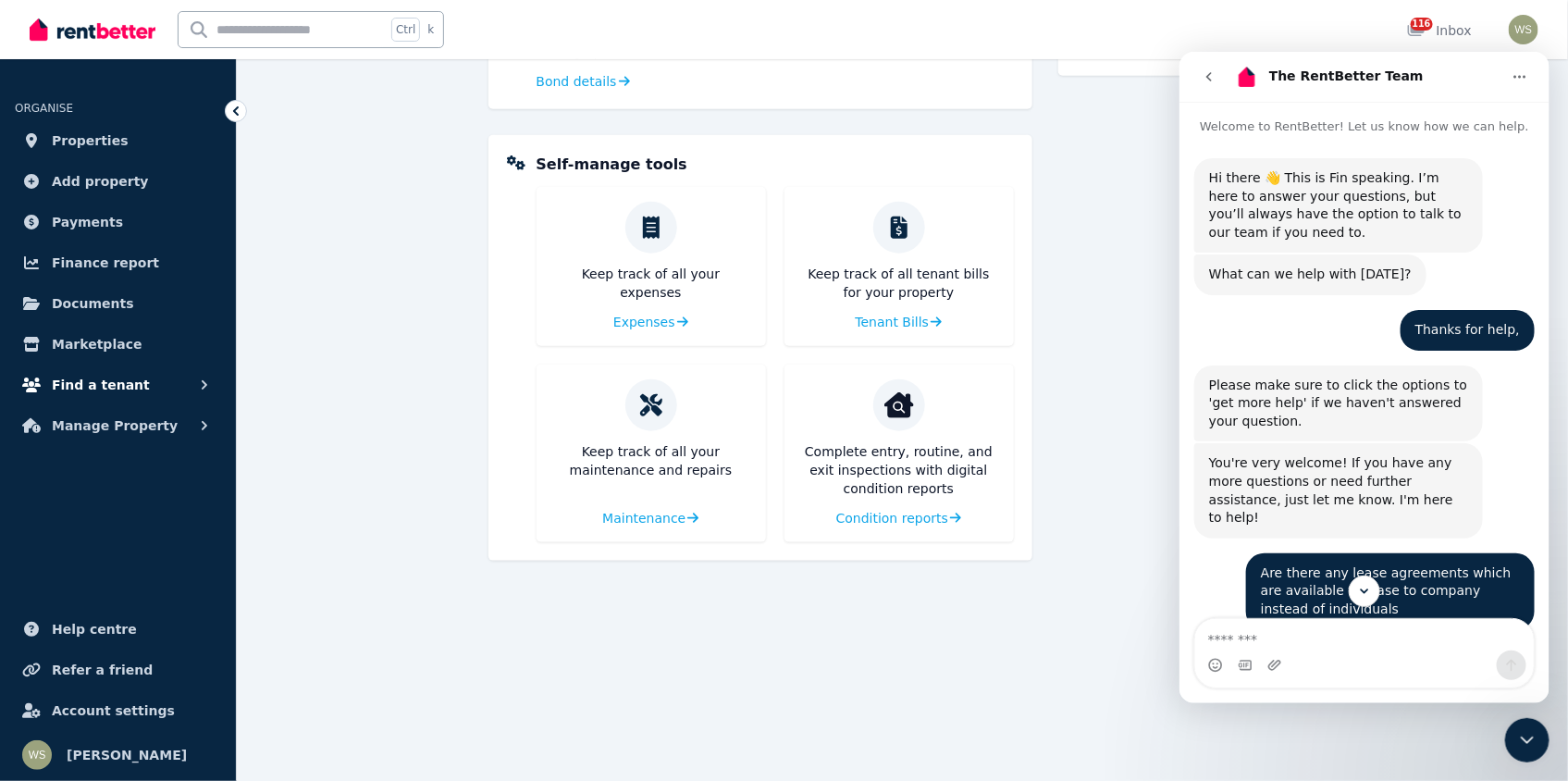
click at [198, 379] on icon "button" at bounding box center [204, 385] width 19 height 19
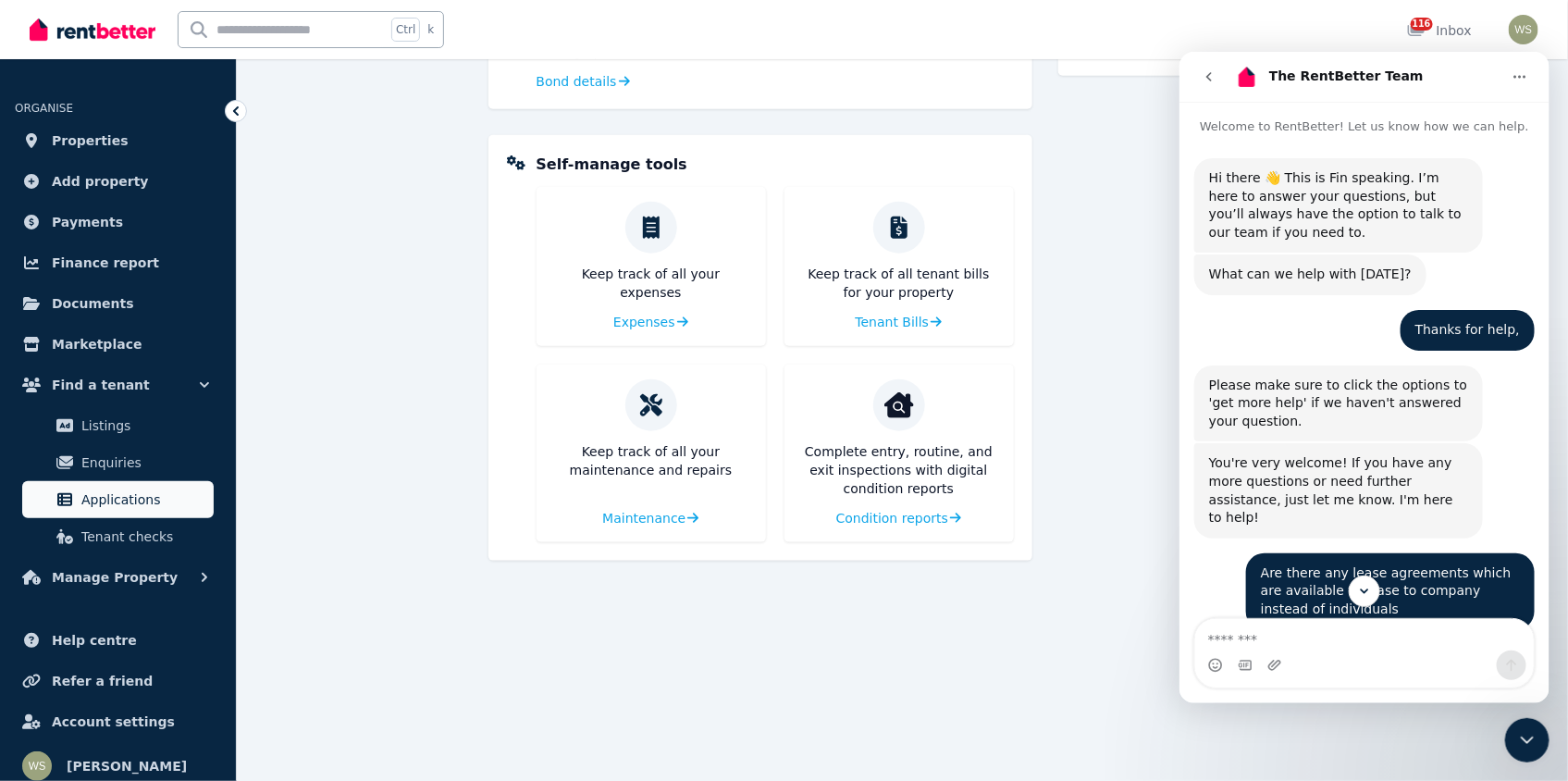
click at [152, 506] on span "Applications" at bounding box center [143, 499] width 125 height 22
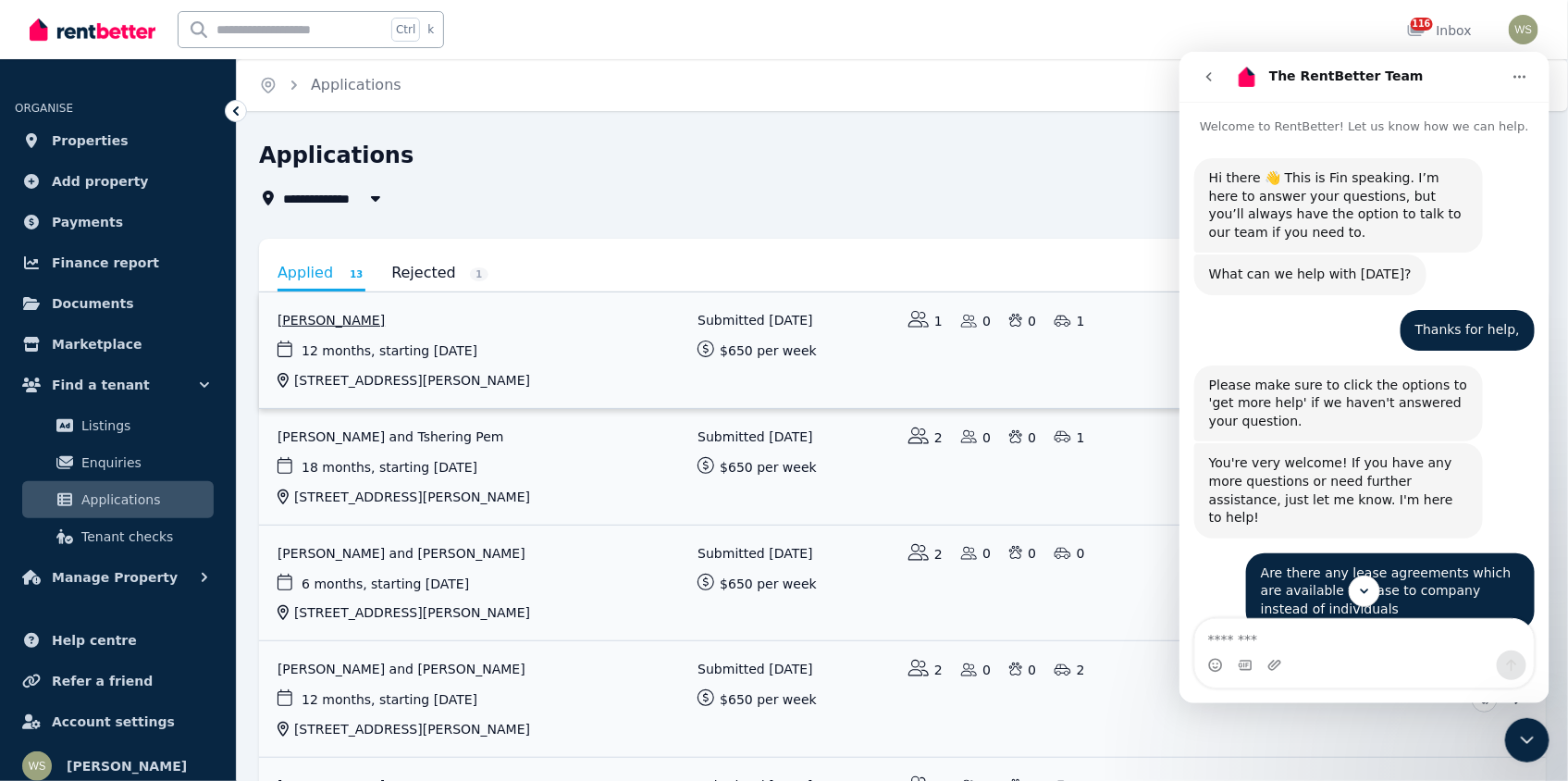
click at [343, 319] on link "View application: John Colebrook" at bounding box center [902, 350] width 1287 height 116
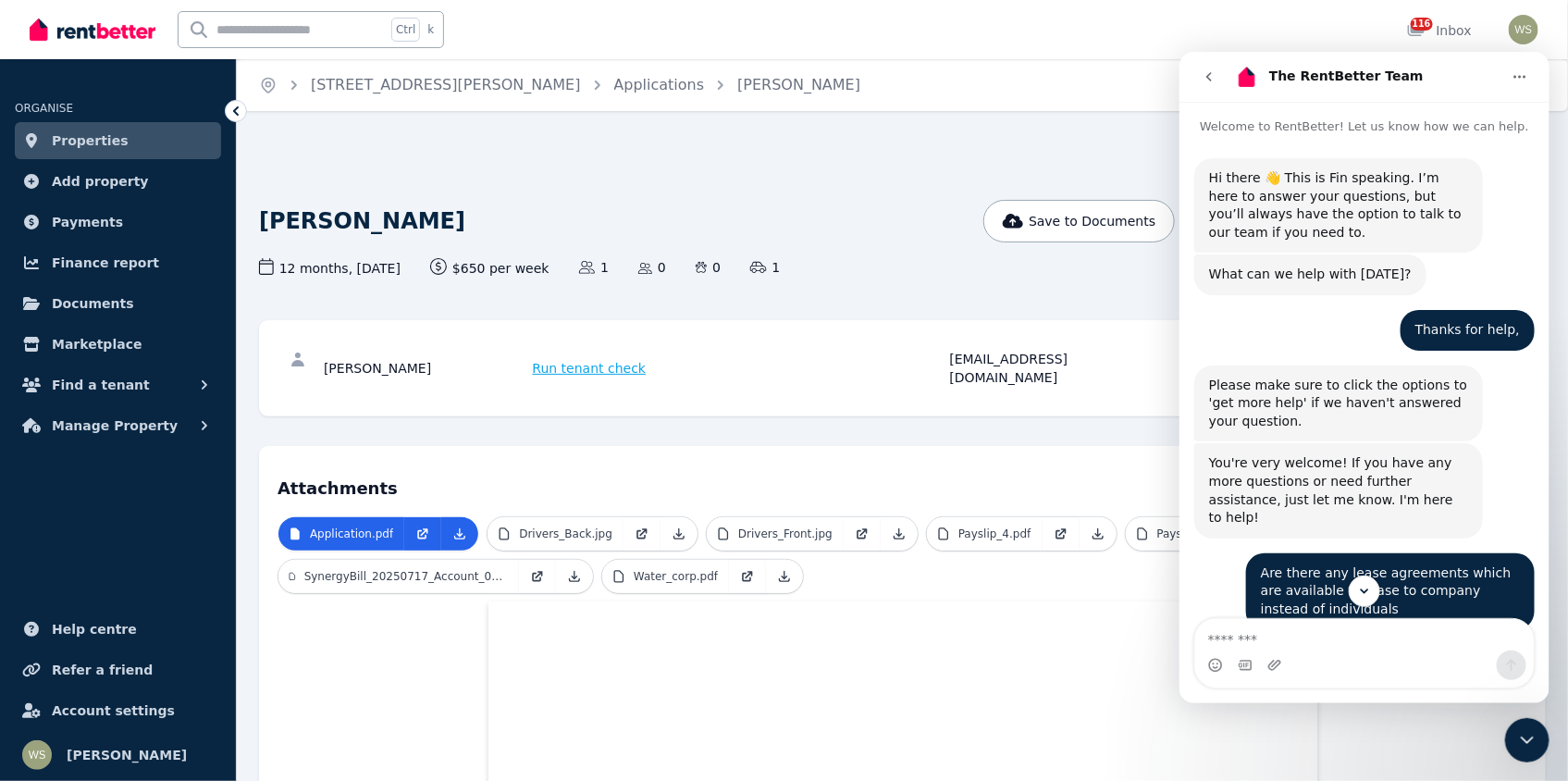
click at [1529, 739] on icon "Close Intercom Messenger" at bounding box center [1526, 739] width 22 height 22
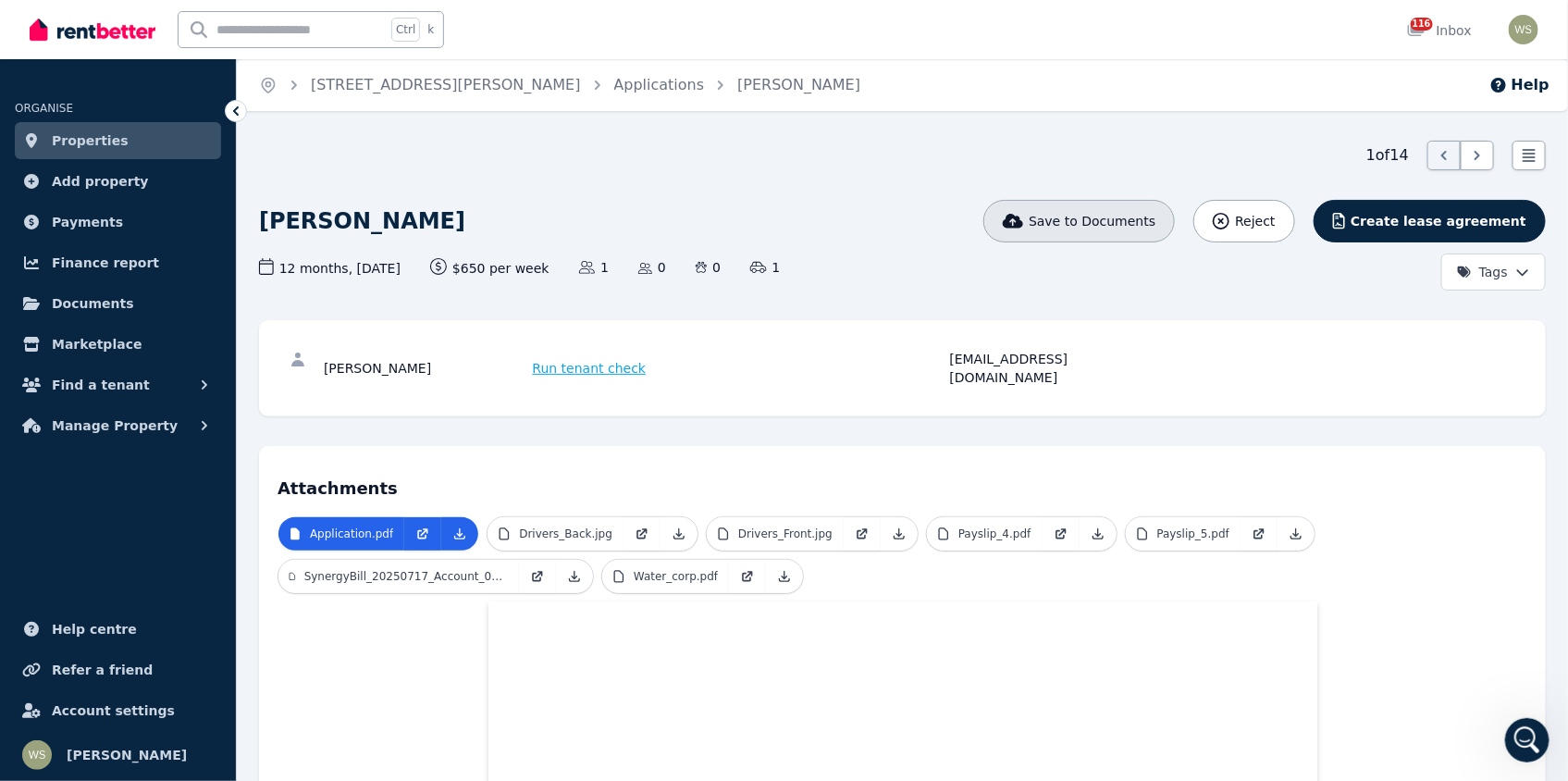
click at [1137, 218] on span "Save to Documents" at bounding box center [1092, 221] width 127 height 19
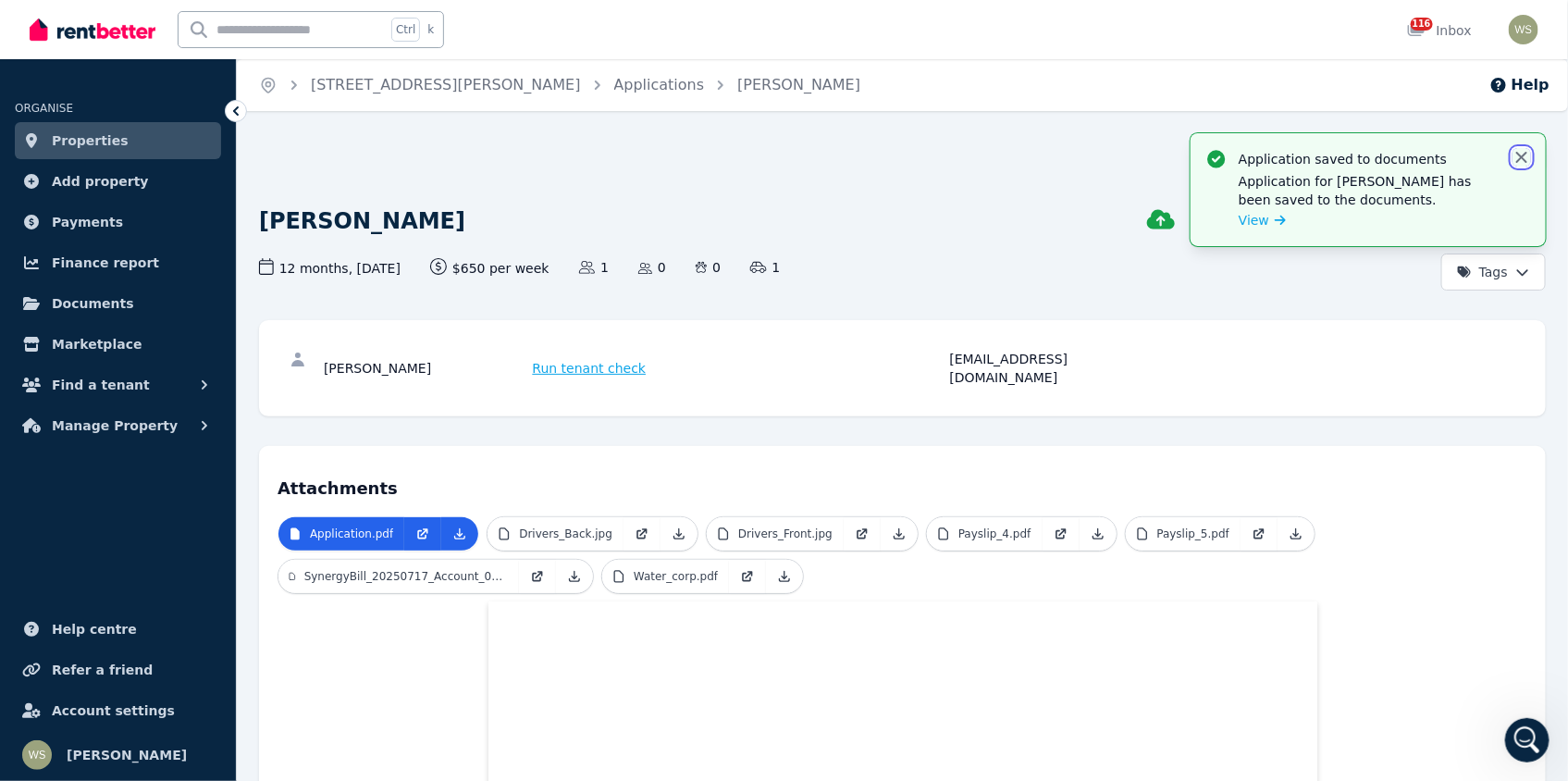
click at [1526, 160] on icon "button" at bounding box center [1521, 157] width 19 height 19
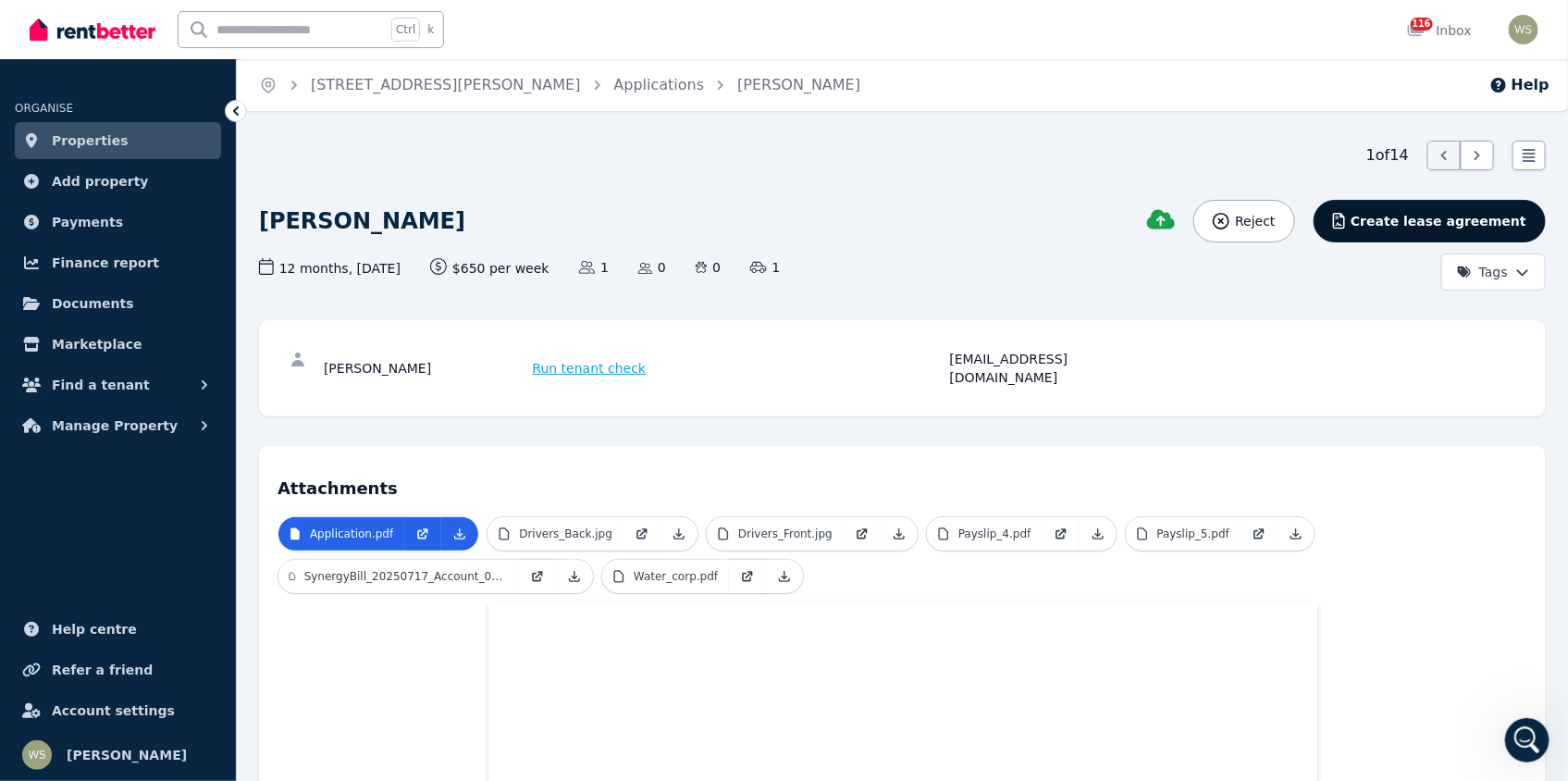
click at [1408, 226] on span "Create lease agreement" at bounding box center [1439, 221] width 176 height 19
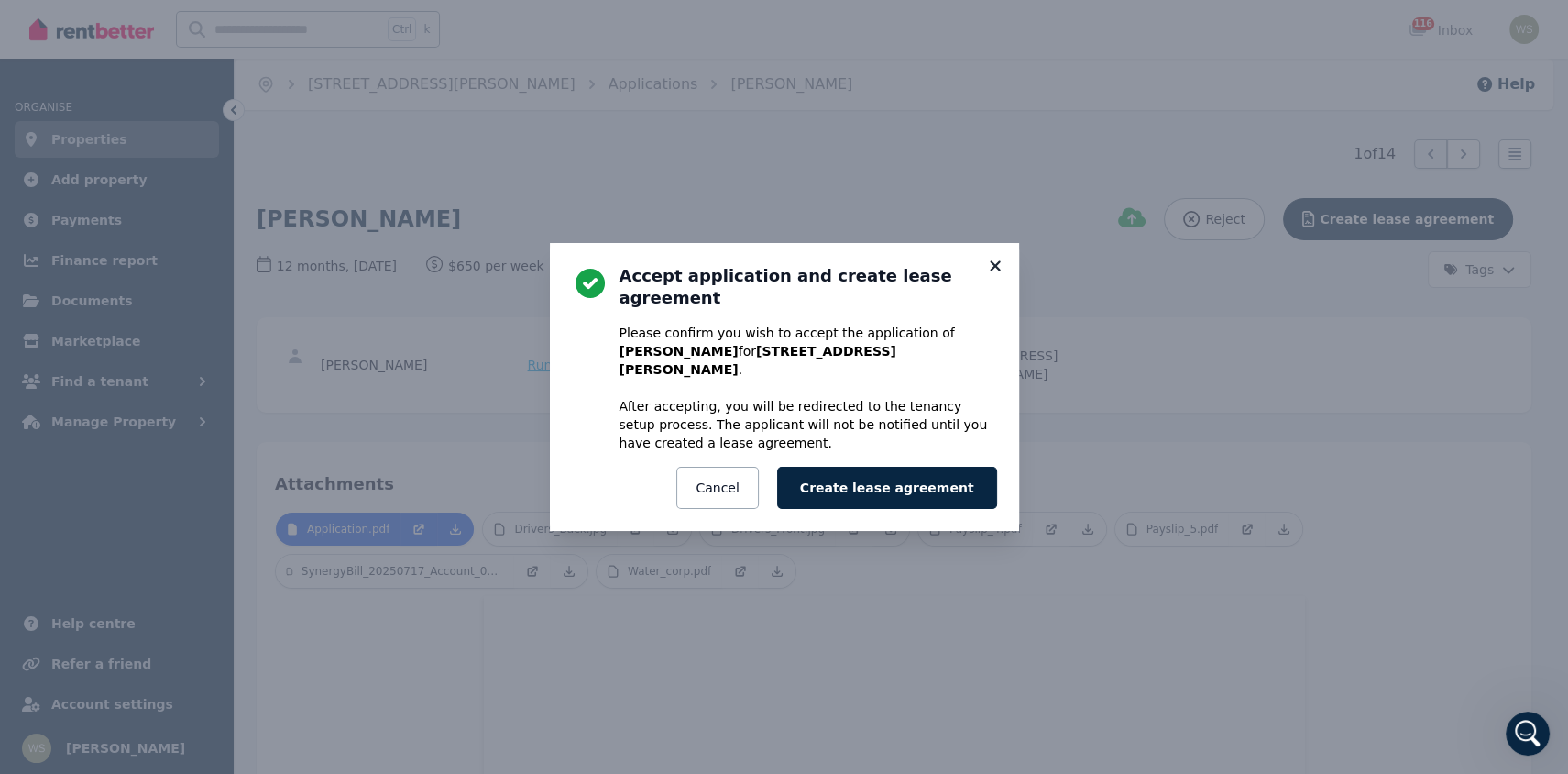
click at [1000, 275] on icon at bounding box center [994, 266] width 19 height 17
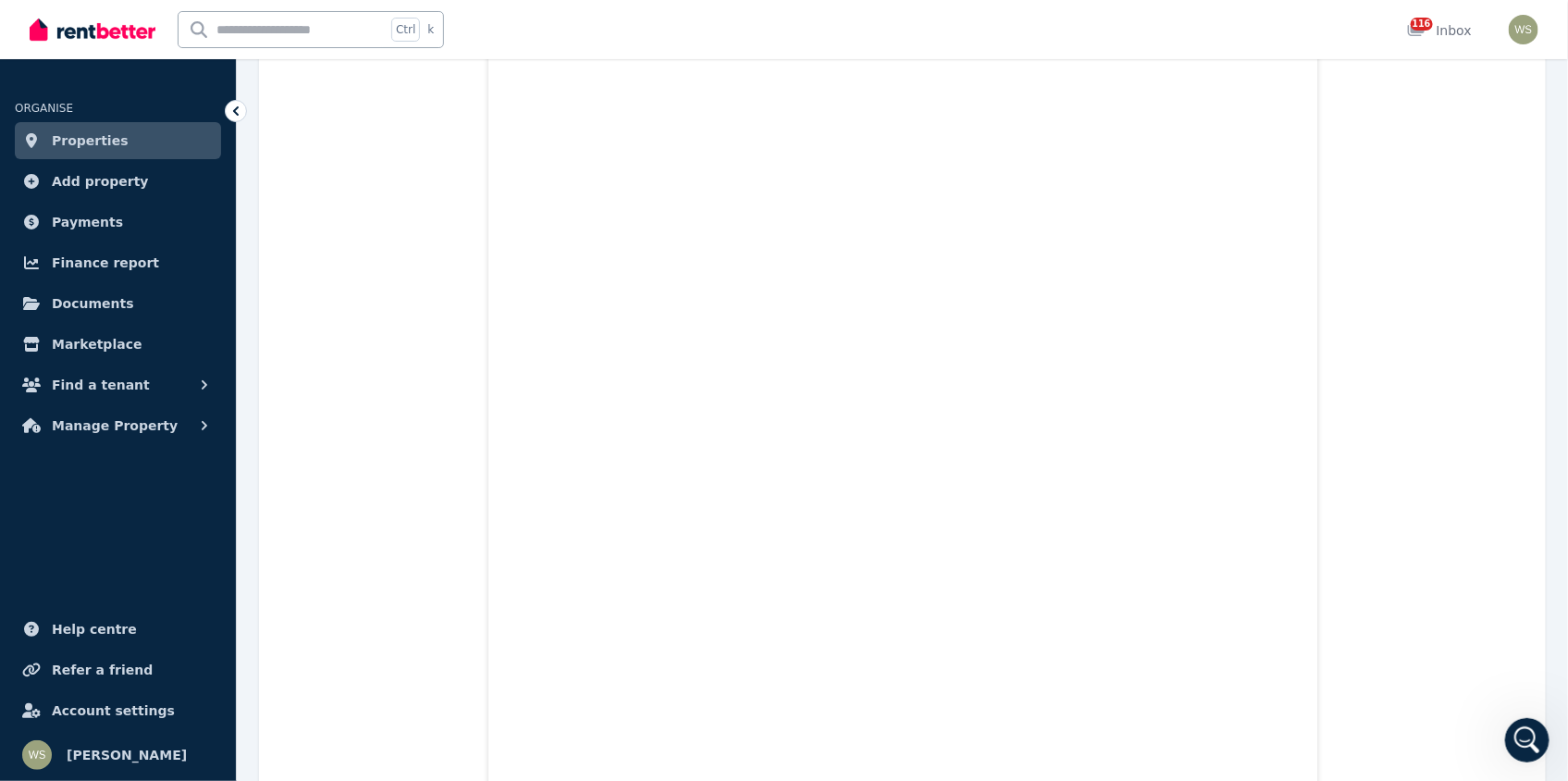
scroll to position [1665, 0]
